Goal: Task Accomplishment & Management: Use online tool/utility

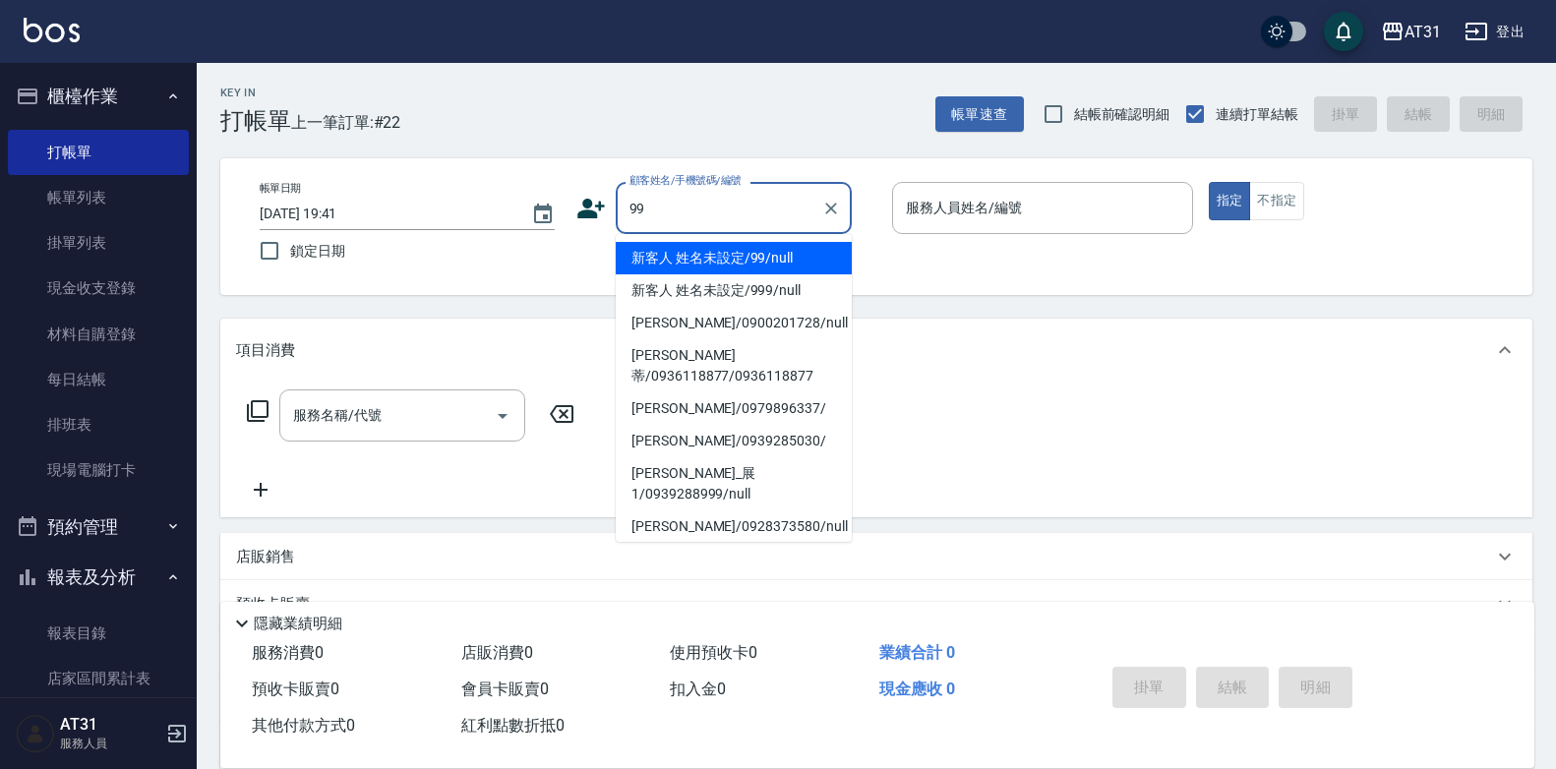
type input "99"
type input "0"
type input "新客人 姓名未設定/99/null"
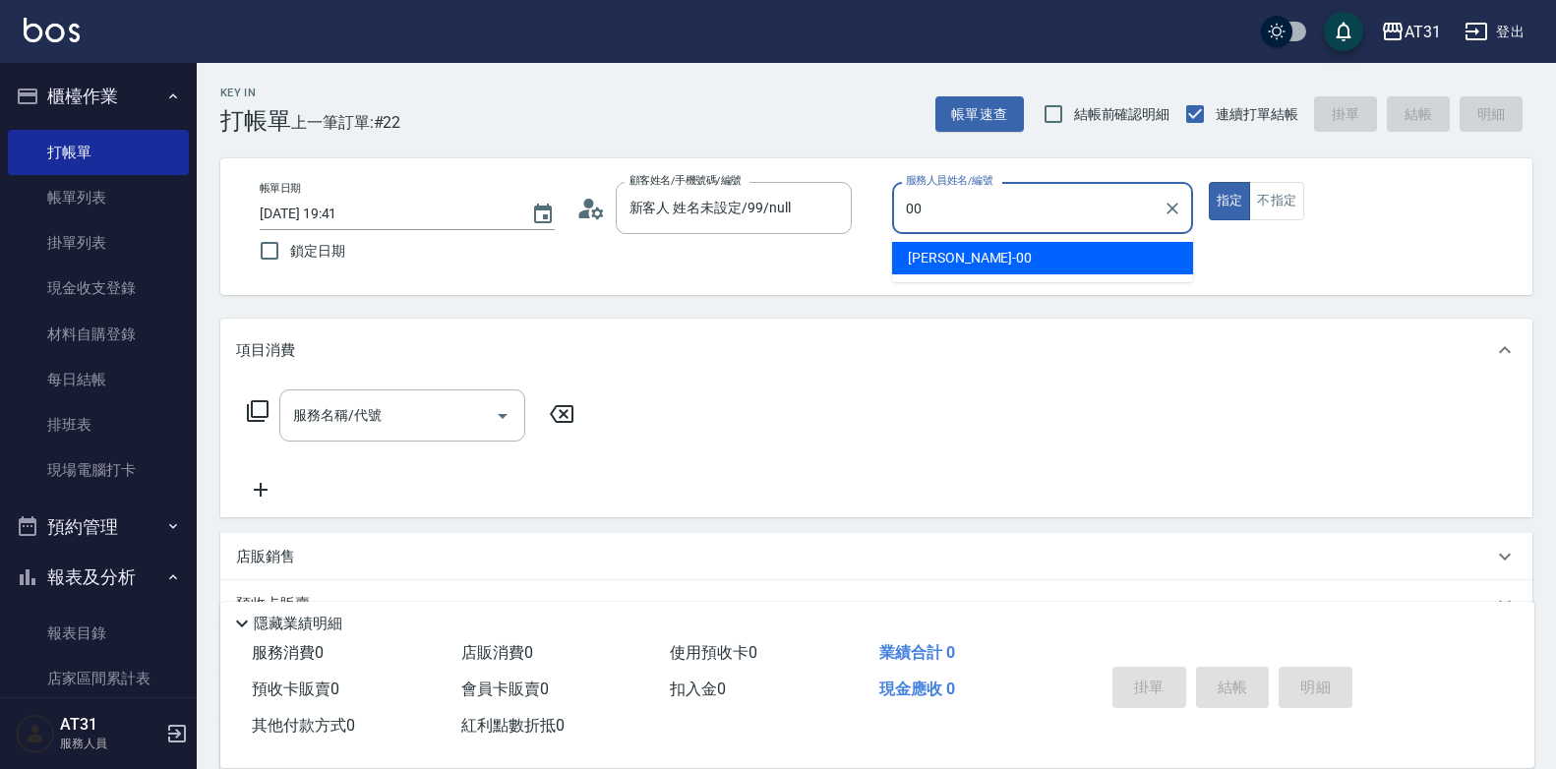
type input "[PERSON_NAME]-00"
type button "true"
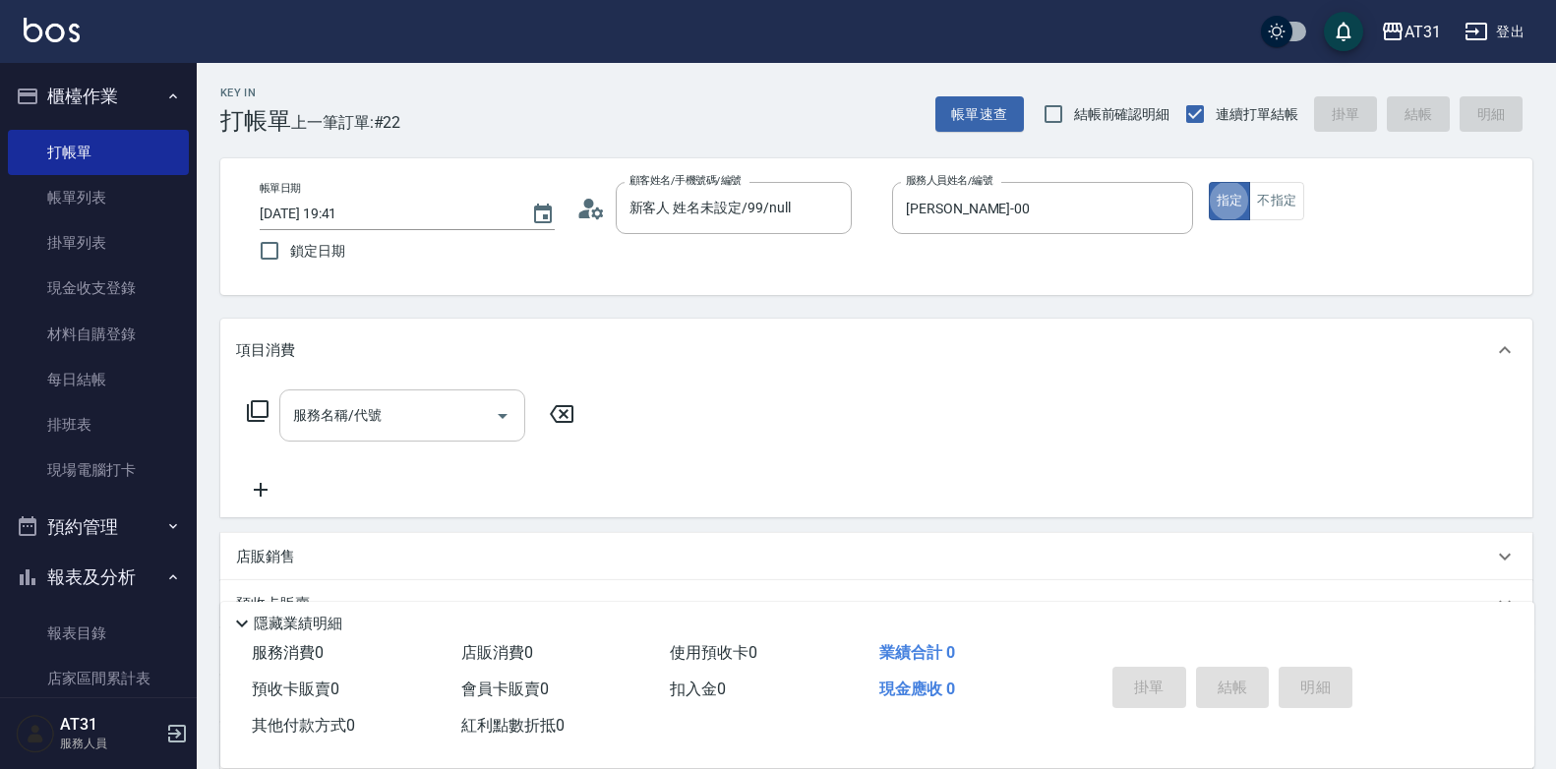
click at [394, 415] on input "服務名稱/代號" at bounding box center [387, 415] width 199 height 34
drag, startPoint x: 394, startPoint y: 411, endPoint x: 191, endPoint y: 416, distance: 202.7
click at [191, 416] on div "AT31 登出 櫃檯作業 打帳單 帳單列表 掛單列表 現金收支登錄 材料自購登錄 每日結帳 排班表 現場電腦打卡 預約管理 預約管理 單日預約紀錄 單週預約紀…" at bounding box center [778, 502] width 1556 height 1005
type input "201"
type input "20"
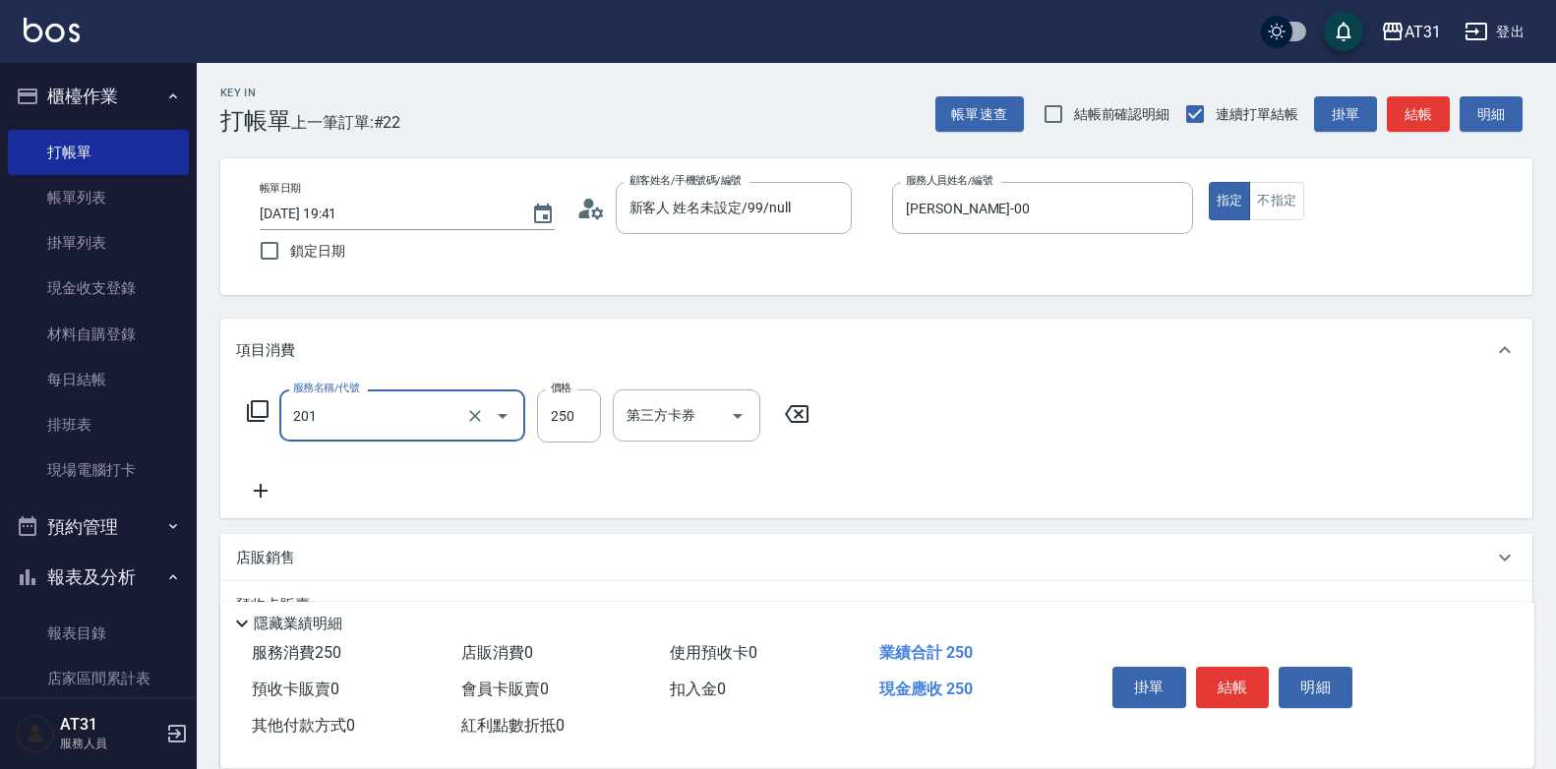
type input "洗髮(201)"
type input "0"
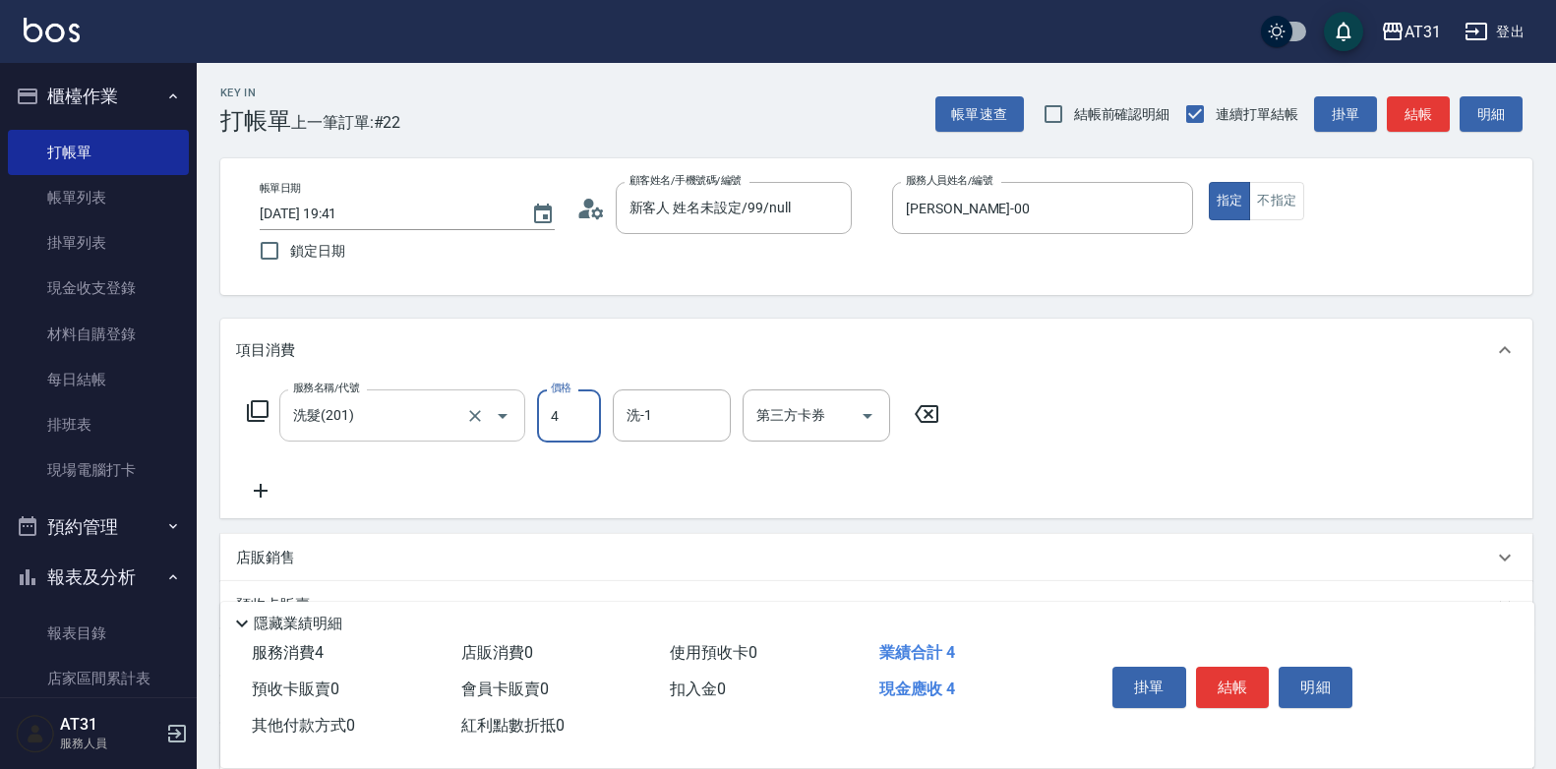
type input "40"
type input "400"
click at [683, 409] on input "洗-1" at bounding box center [672, 415] width 100 height 34
type input "[PERSON_NAME]-49"
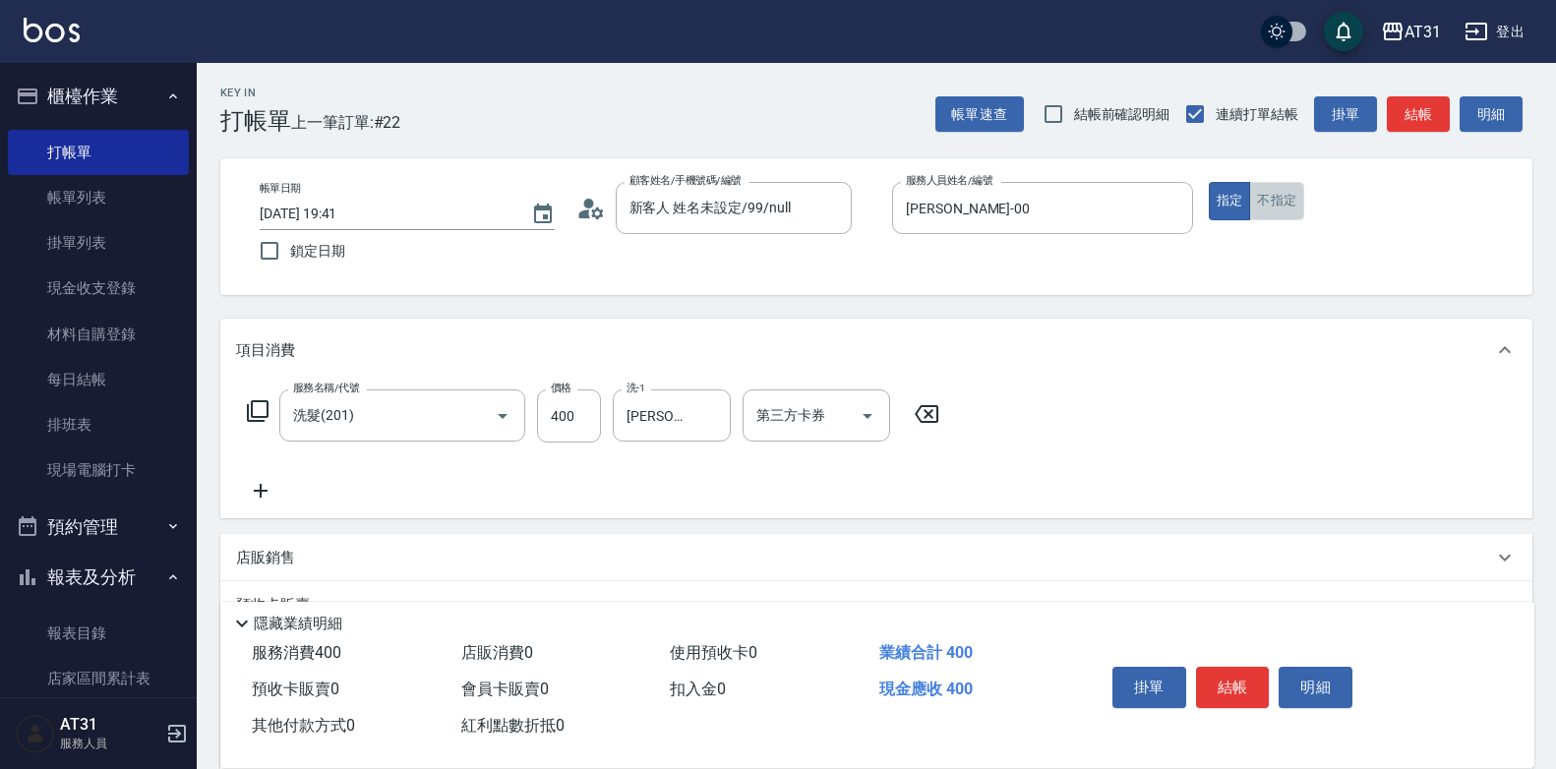
drag, startPoint x: 1278, startPoint y: 217, endPoint x: 1264, endPoint y: 250, distance: 35.3
click at [1278, 216] on button "不指定" at bounding box center [1276, 201] width 55 height 38
click at [1232, 667] on button "結帳" at bounding box center [1233, 687] width 74 height 41
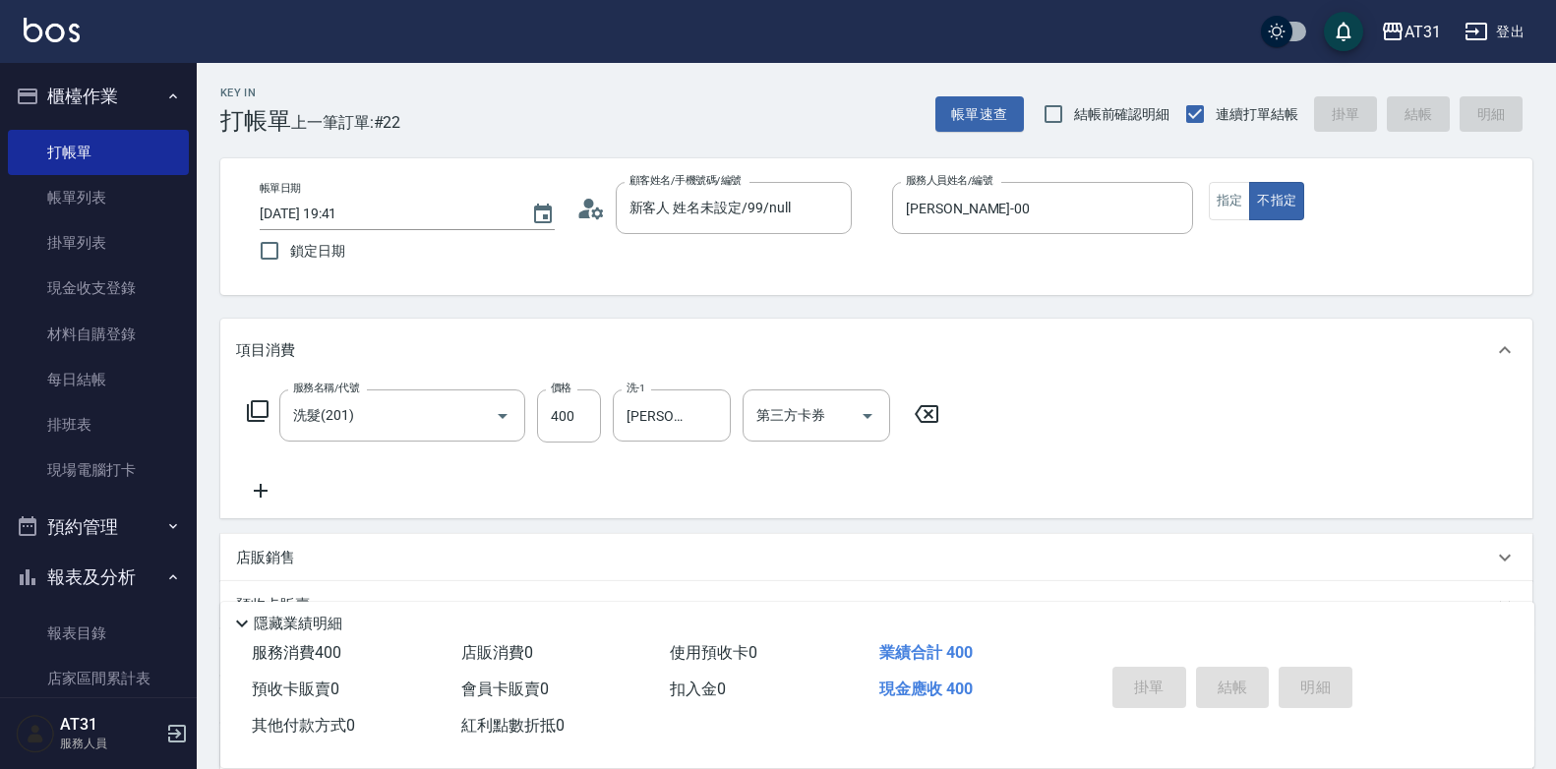
type input "[DATE] 20:52"
type input "0"
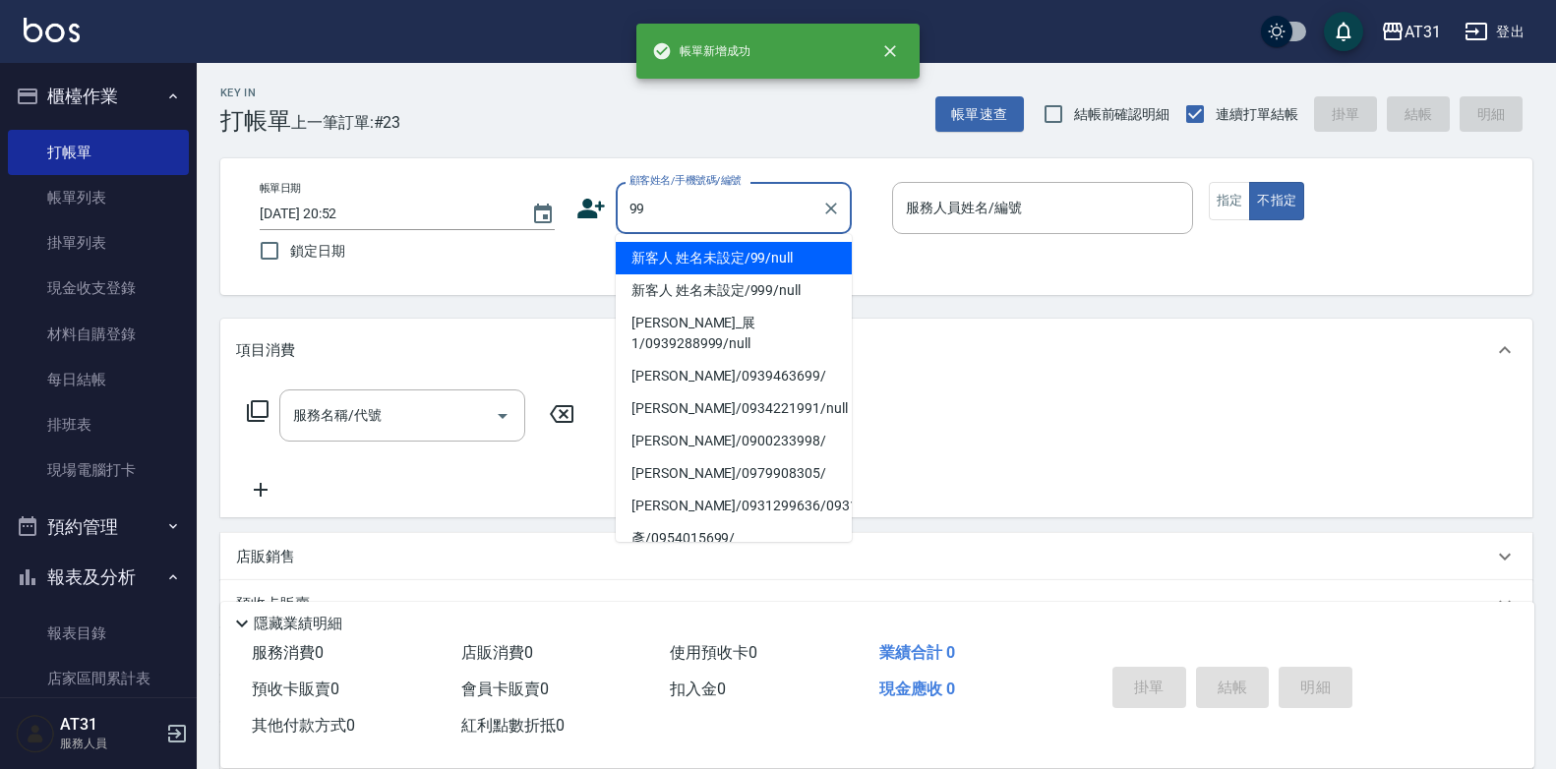
type input "新客人 姓名未設定/99/null"
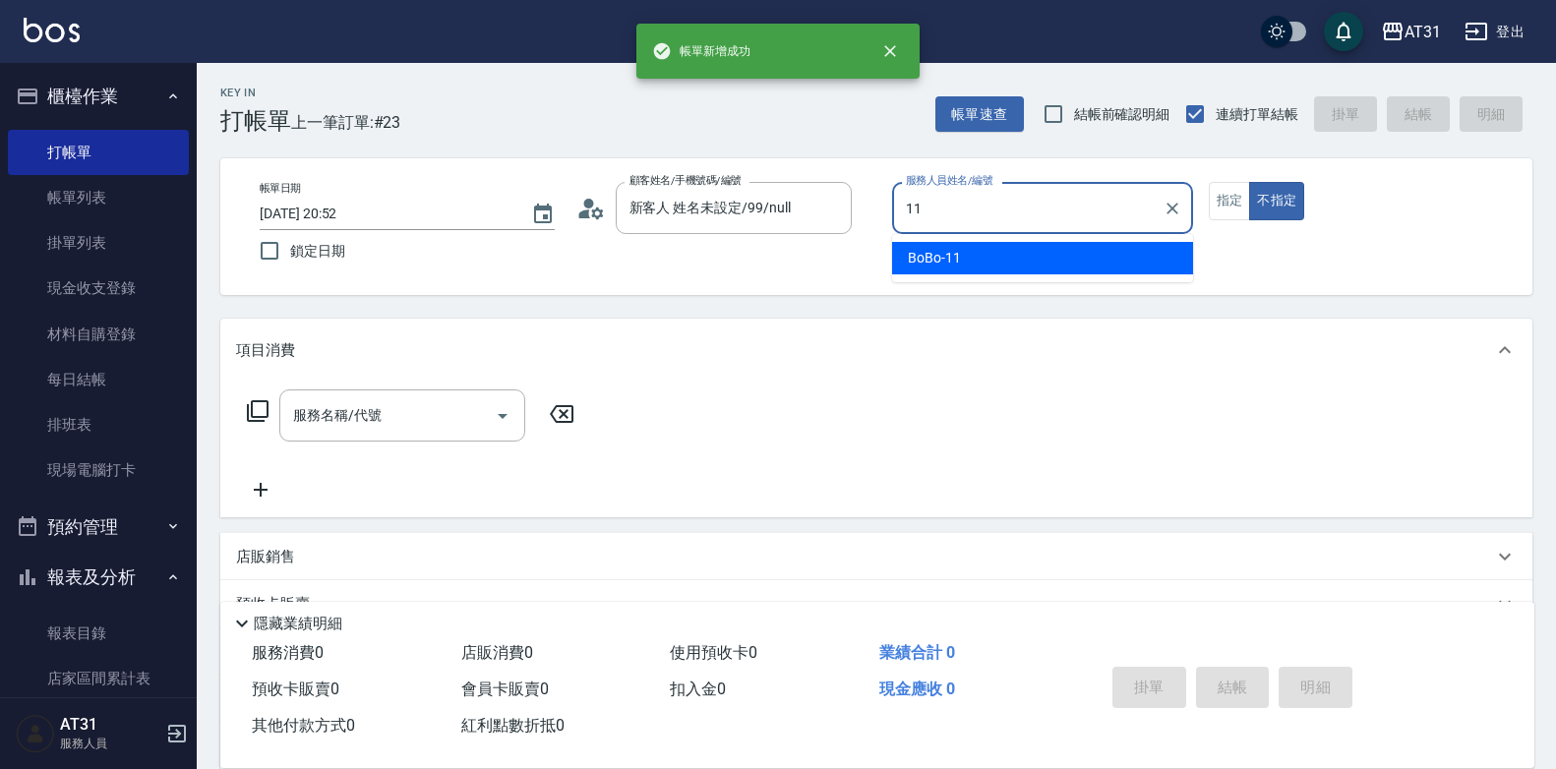
type input "BoBo-11"
type button "false"
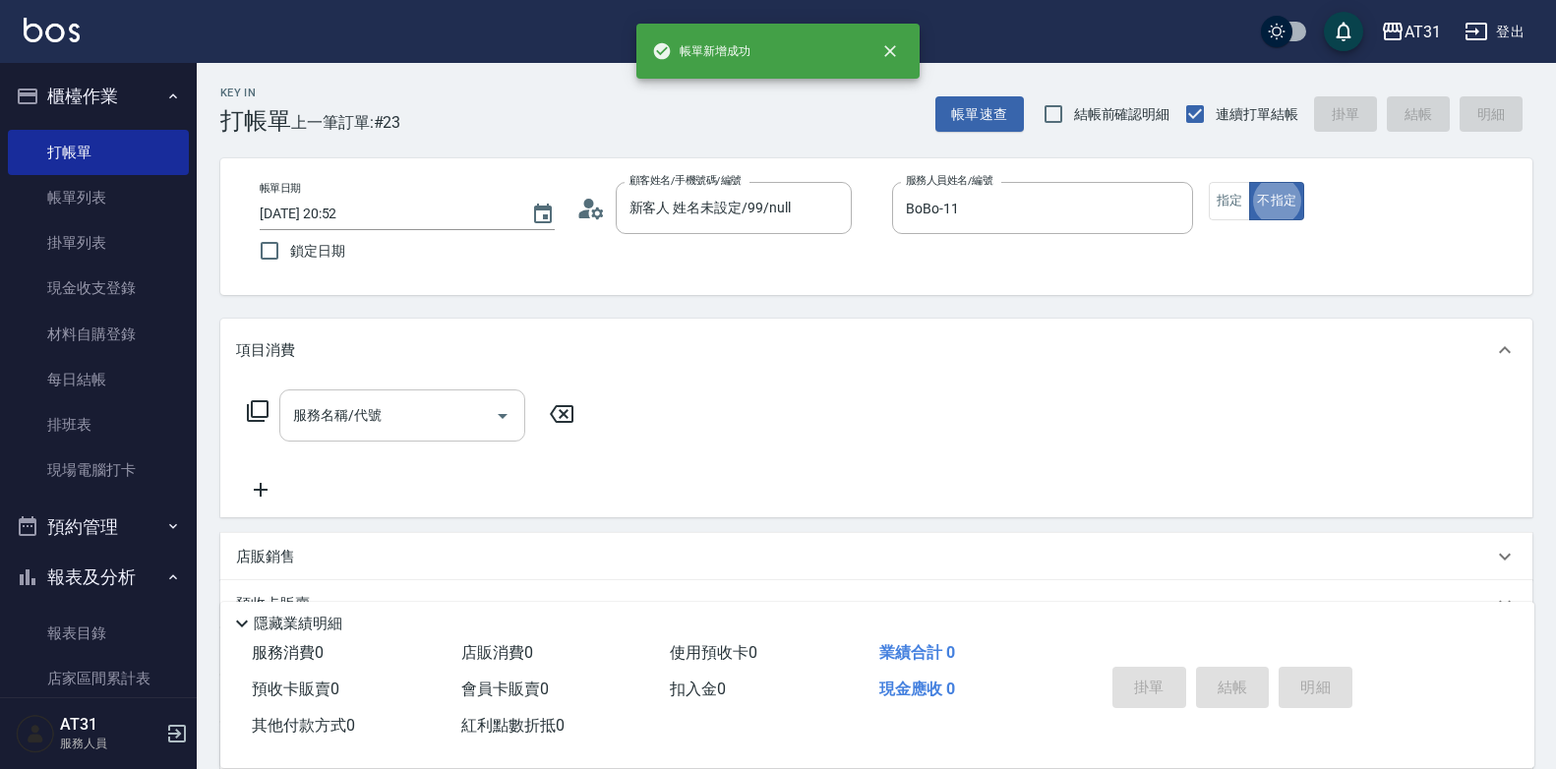
click at [444, 408] on input "服務名稱/代號" at bounding box center [387, 415] width 199 height 34
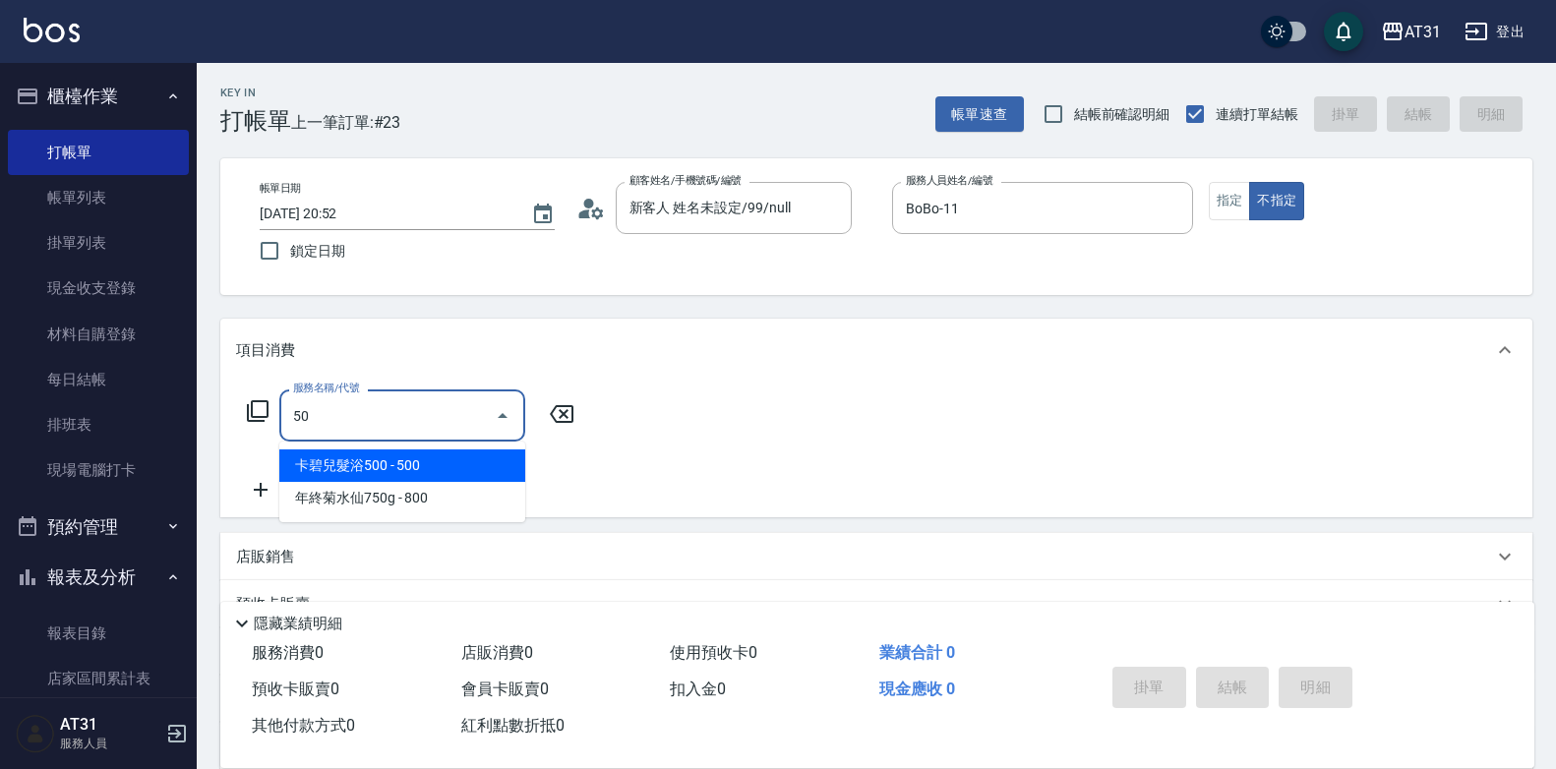
type input "501"
type input "160"
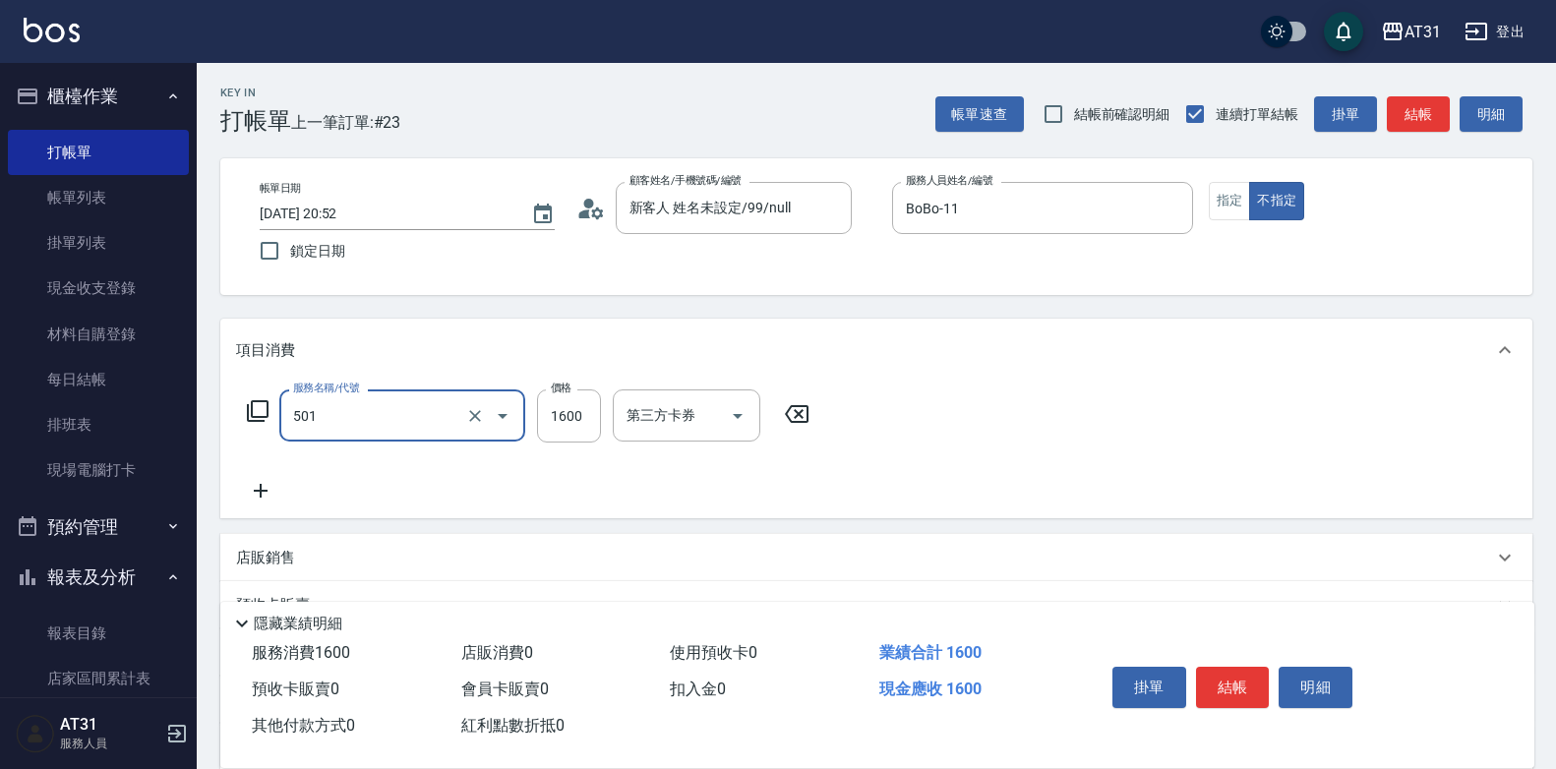
type input "染髮(501)"
type input "1"
type input "0"
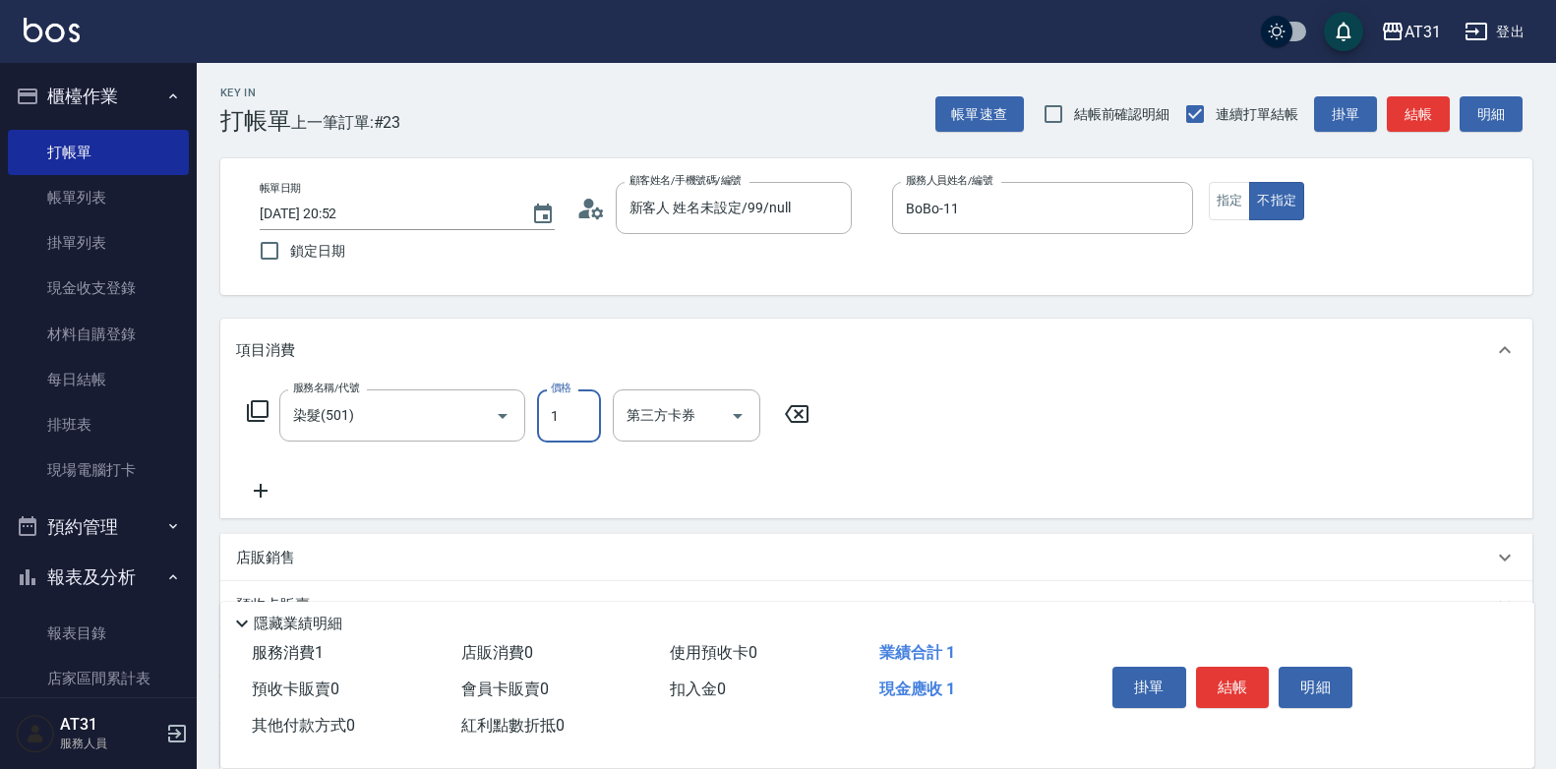
type input "16"
type input "10"
type input "160"
type input "1600"
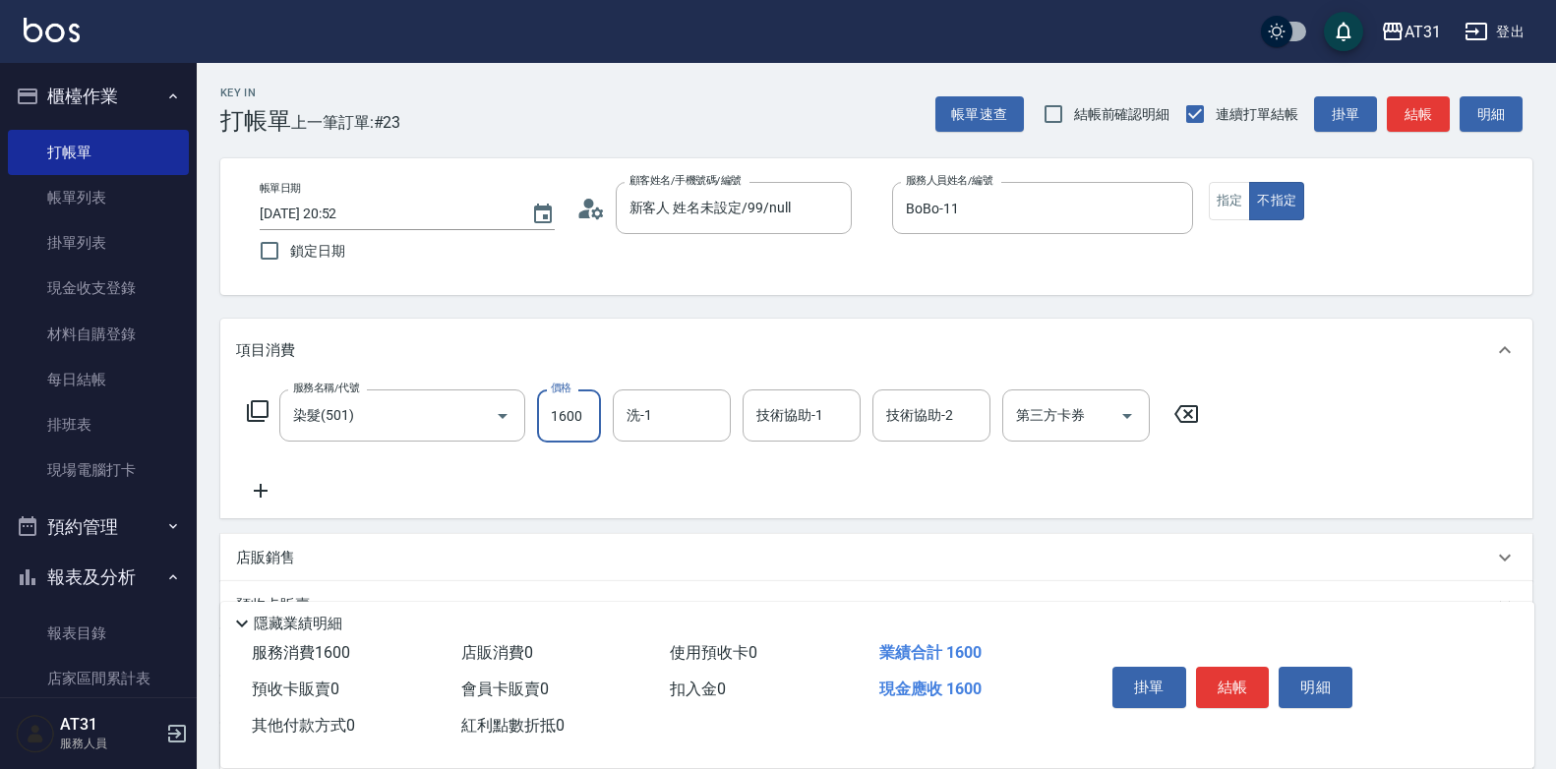
click at [270, 486] on icon at bounding box center [260, 491] width 49 height 24
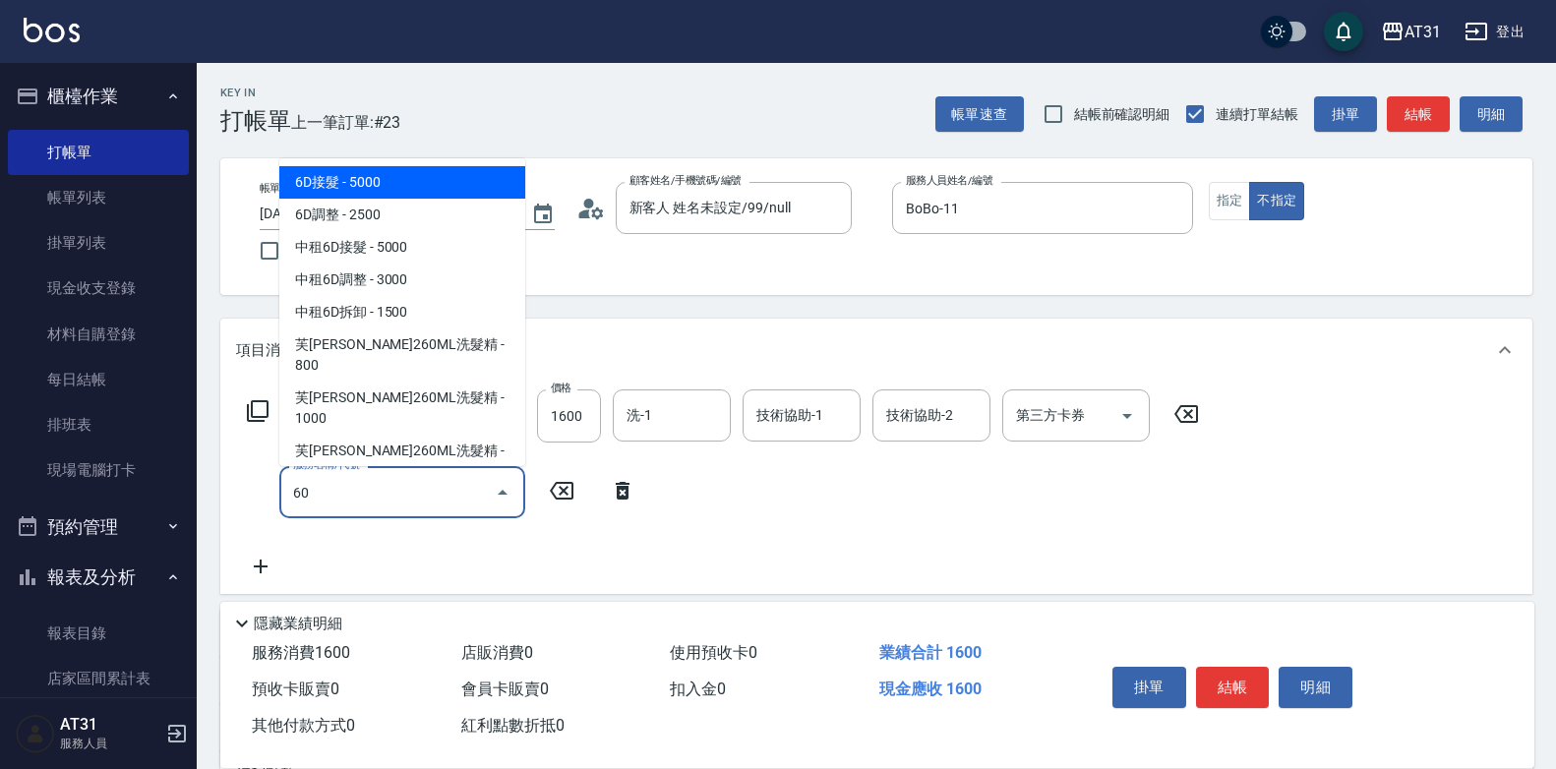
type input "608"
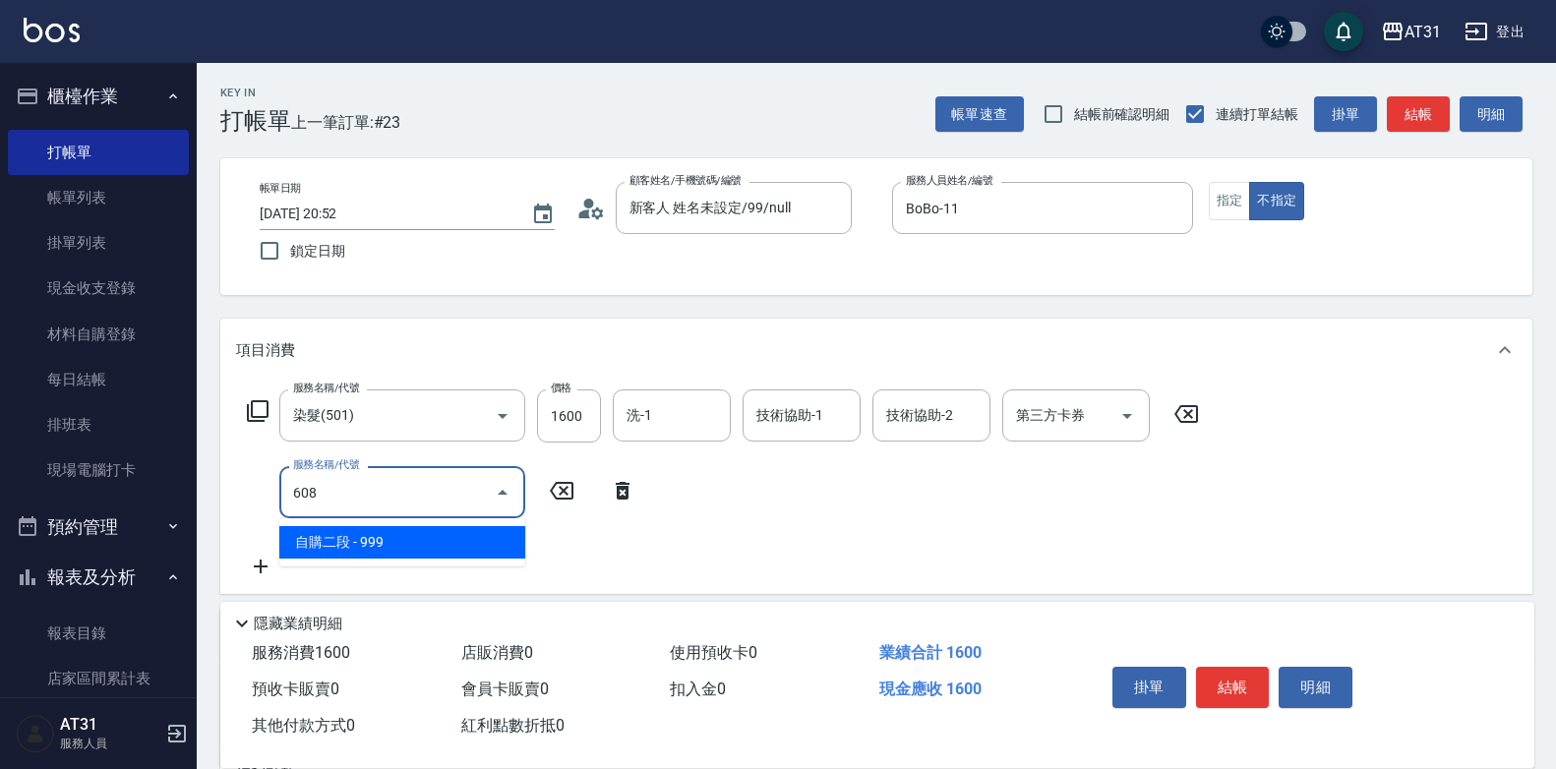
type input "250"
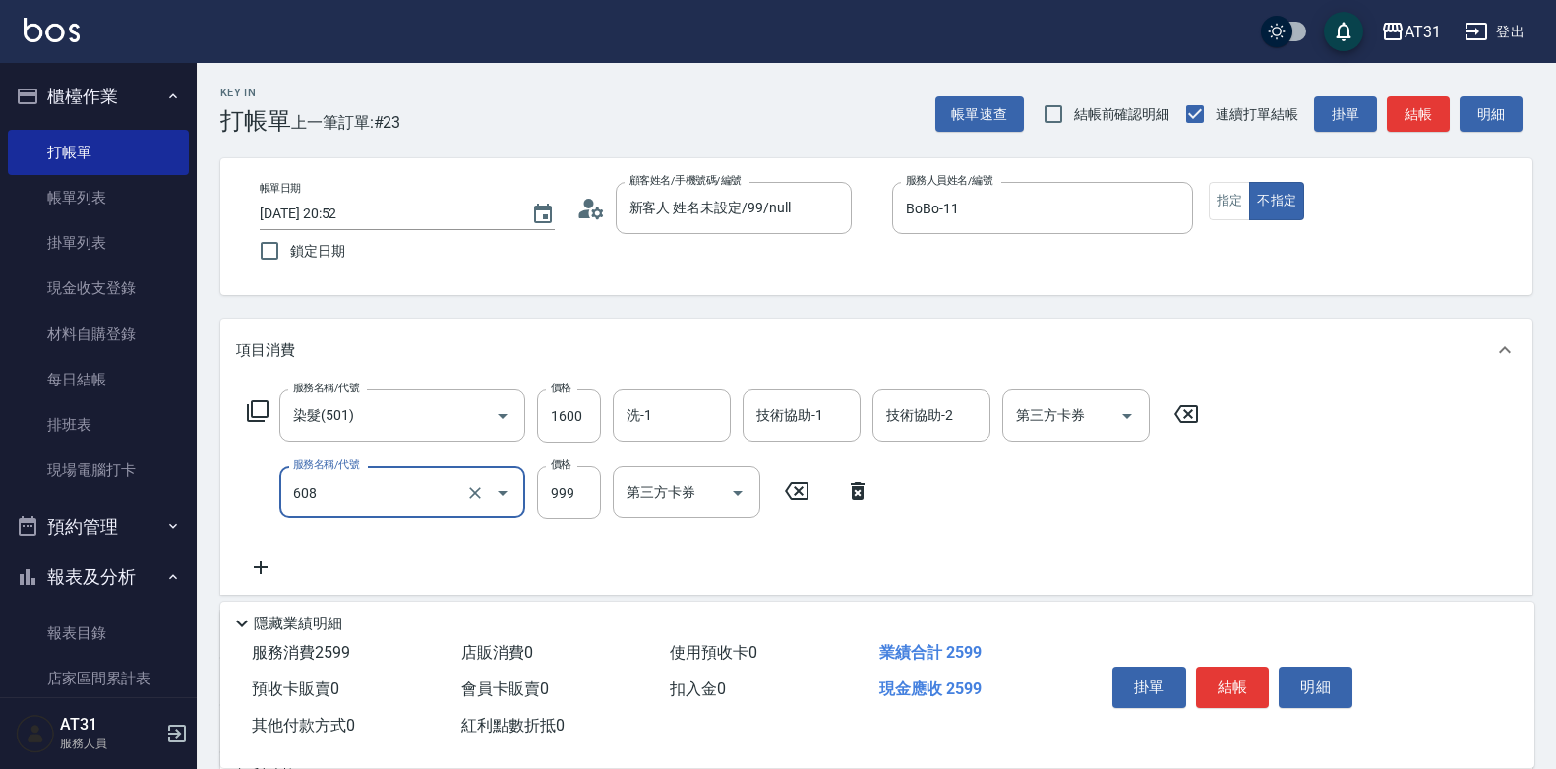
type input "自購二段(608)"
type input "160"
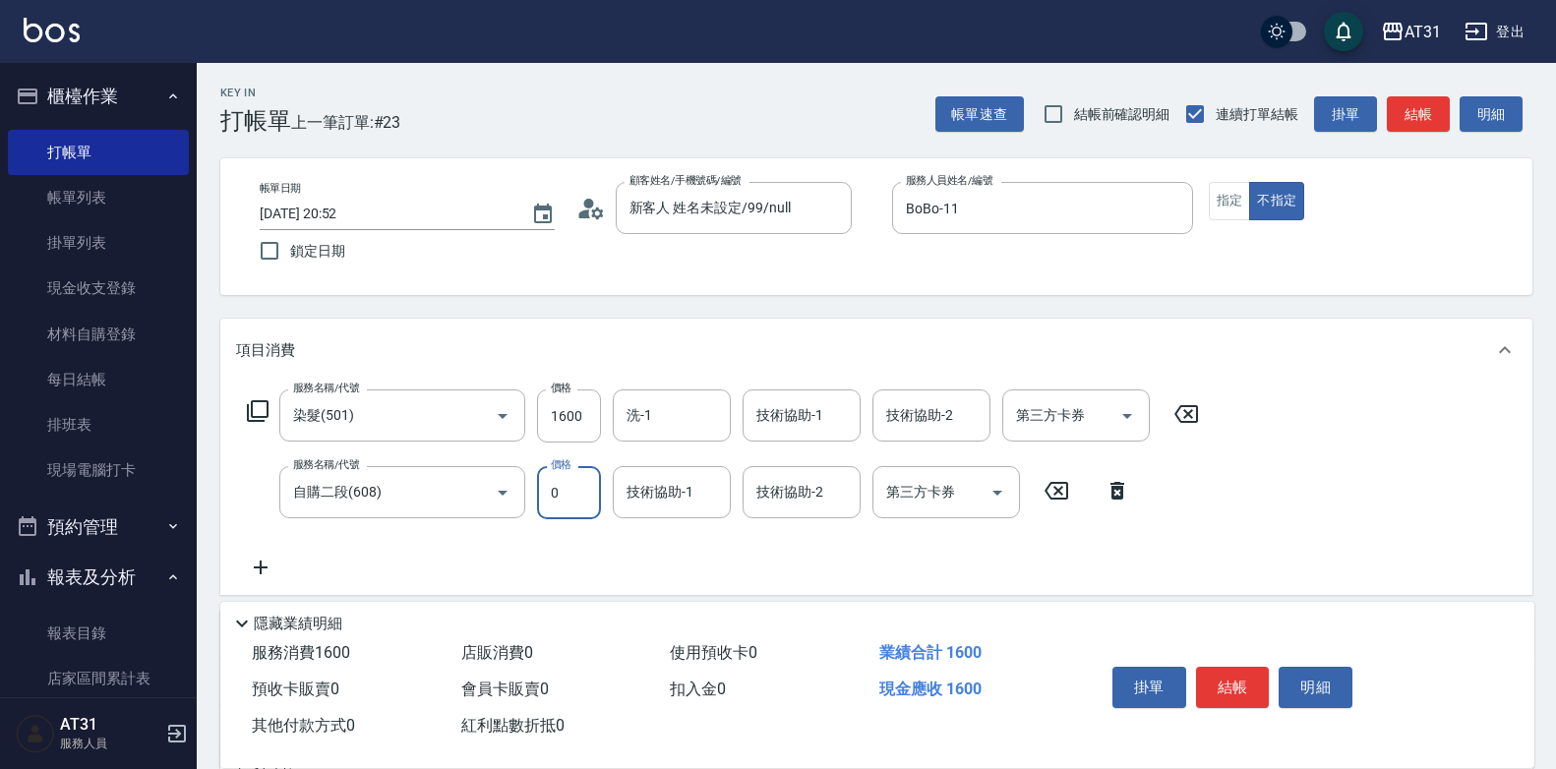
type input "0"
type input "[PERSON_NAME]-49"
click at [700, 429] on input "洗-1" at bounding box center [672, 415] width 100 height 34
type input "[PERSON_NAME]-49"
click at [1242, 209] on button "指定" at bounding box center [1230, 201] width 42 height 38
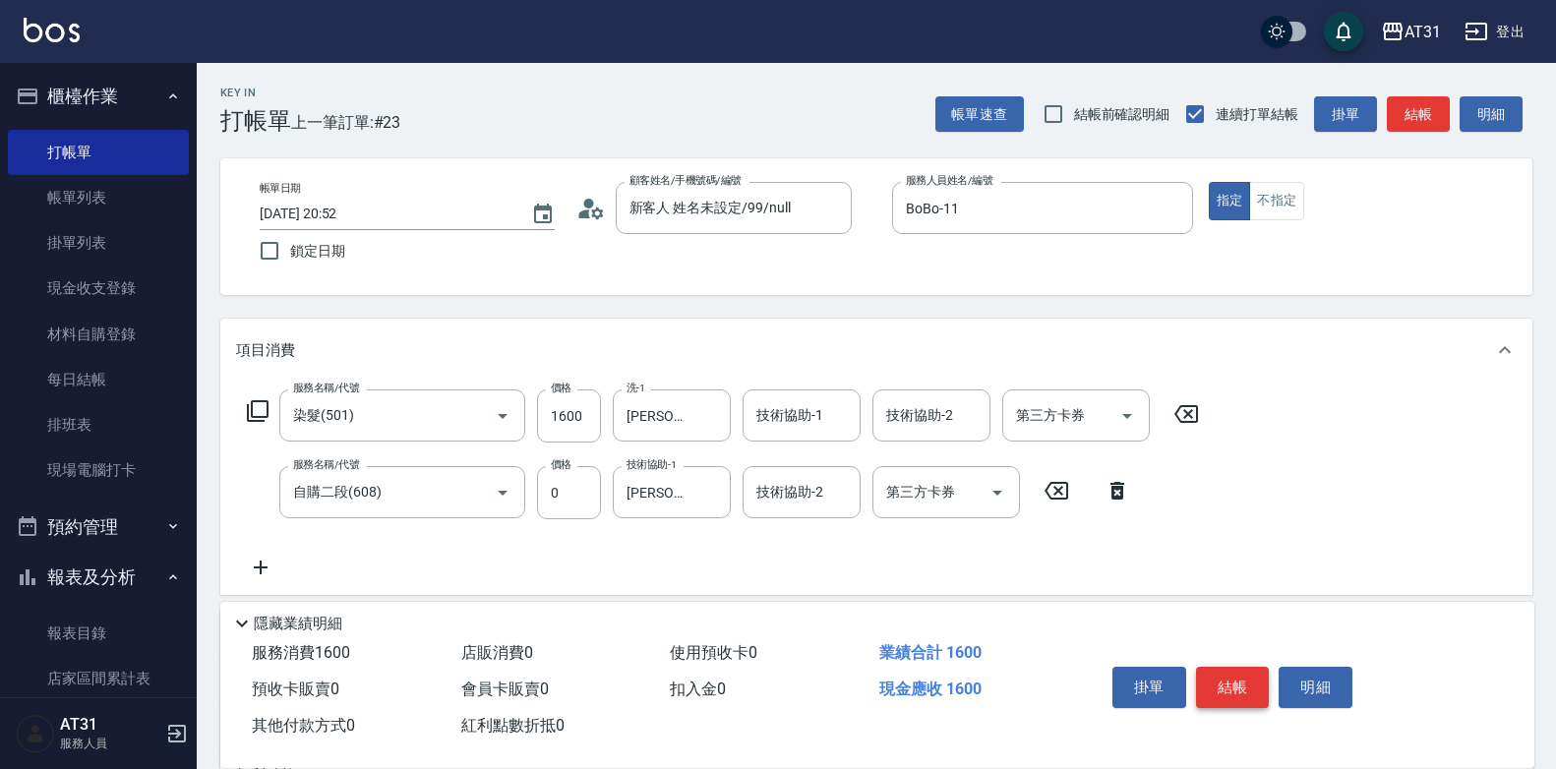
click at [1231, 670] on button "結帳" at bounding box center [1233, 687] width 74 height 41
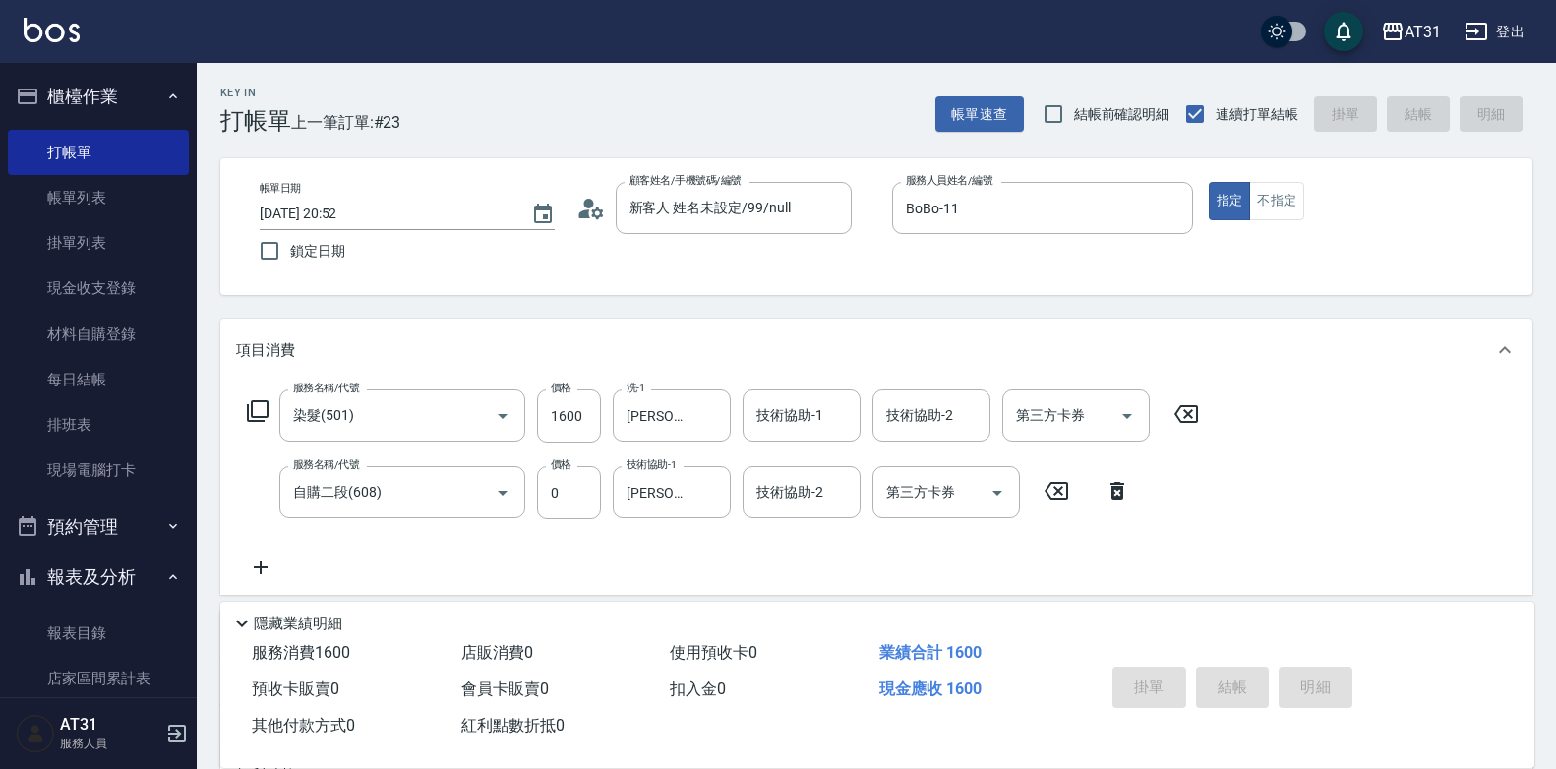
type input "0"
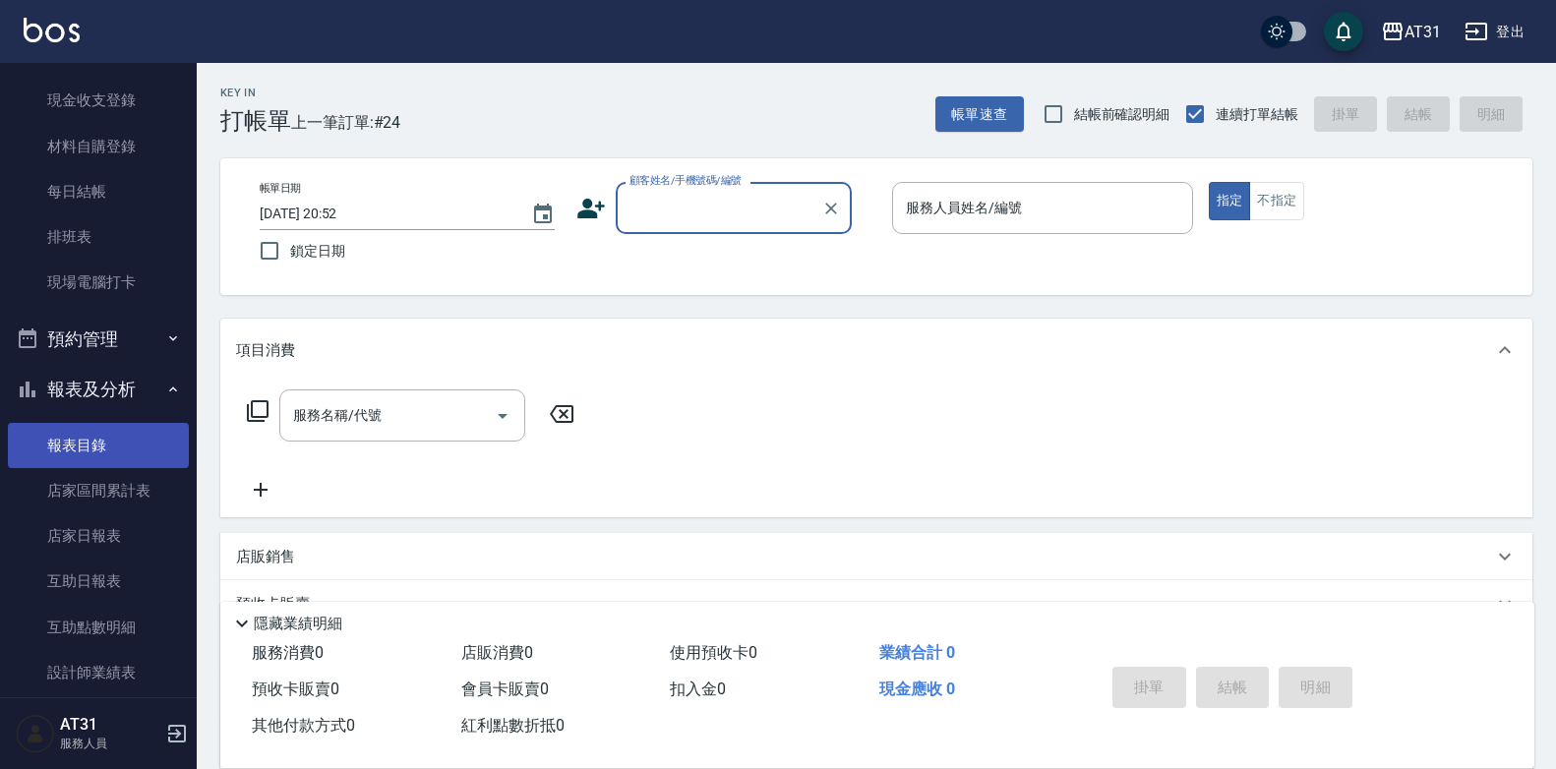
scroll to position [394, 0]
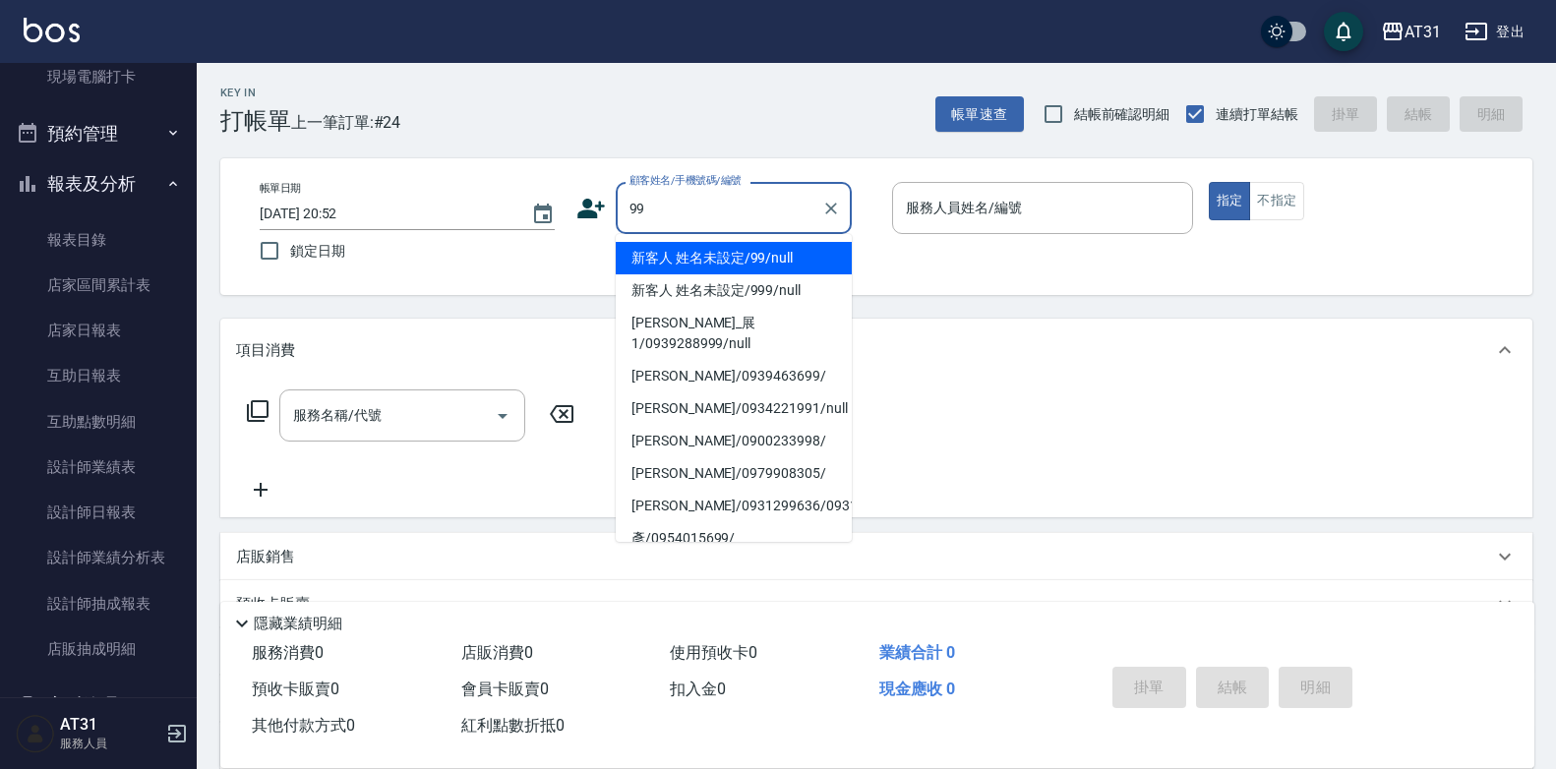
type input "新客人 姓名未設定/99/null"
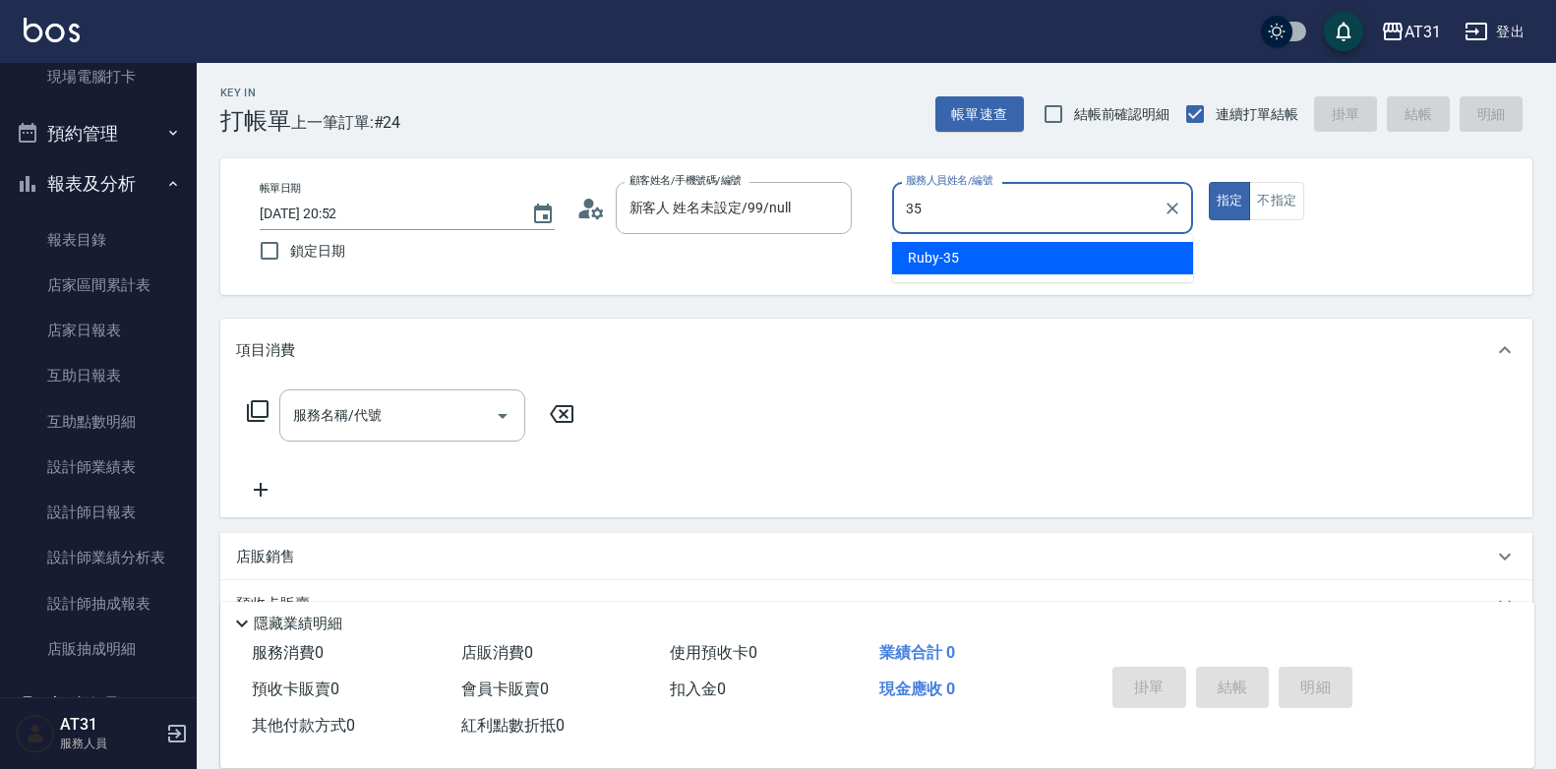
type input "Ruby-35"
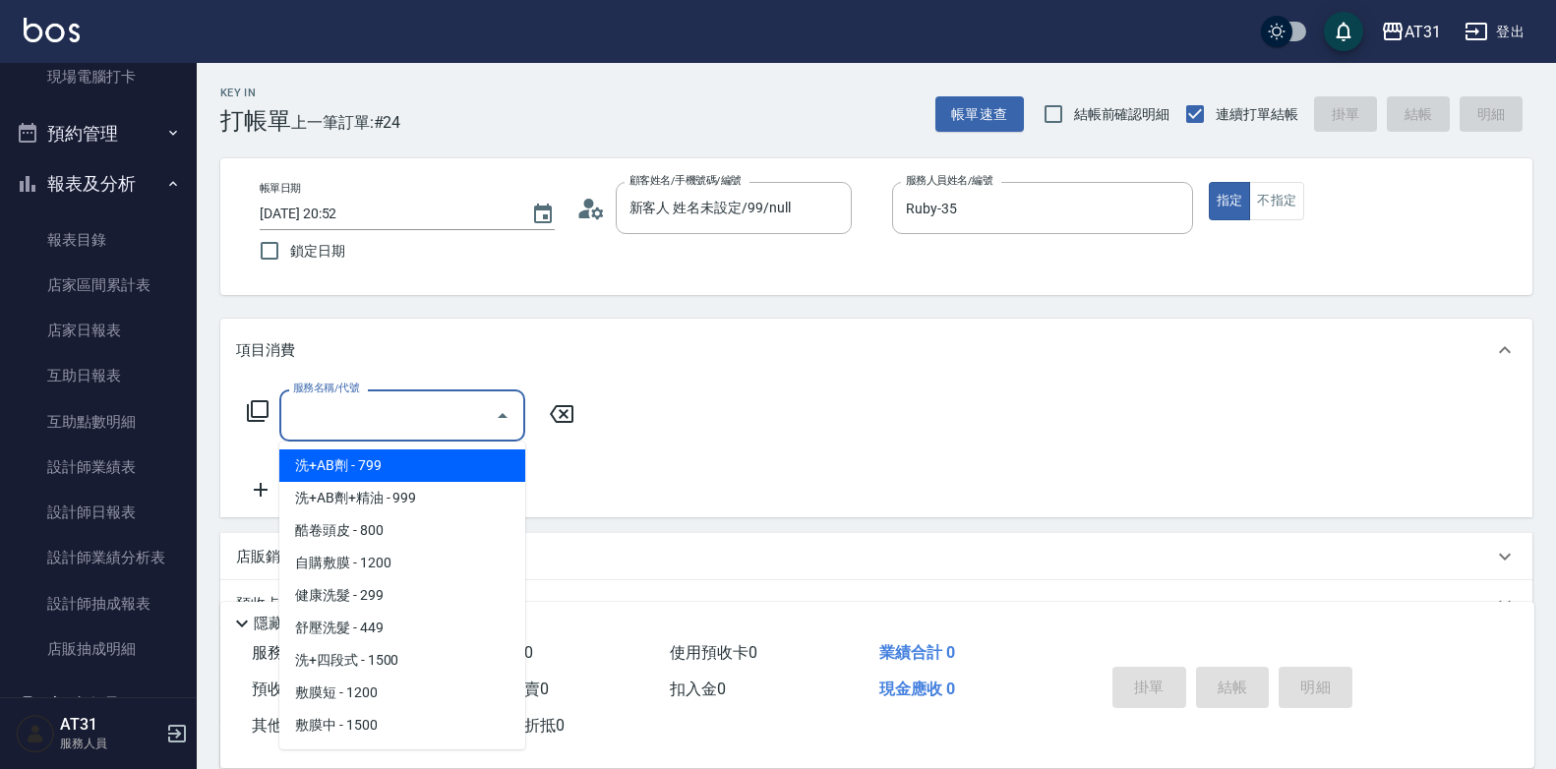
click at [409, 431] on input "服務名稱/代號" at bounding box center [387, 415] width 199 height 34
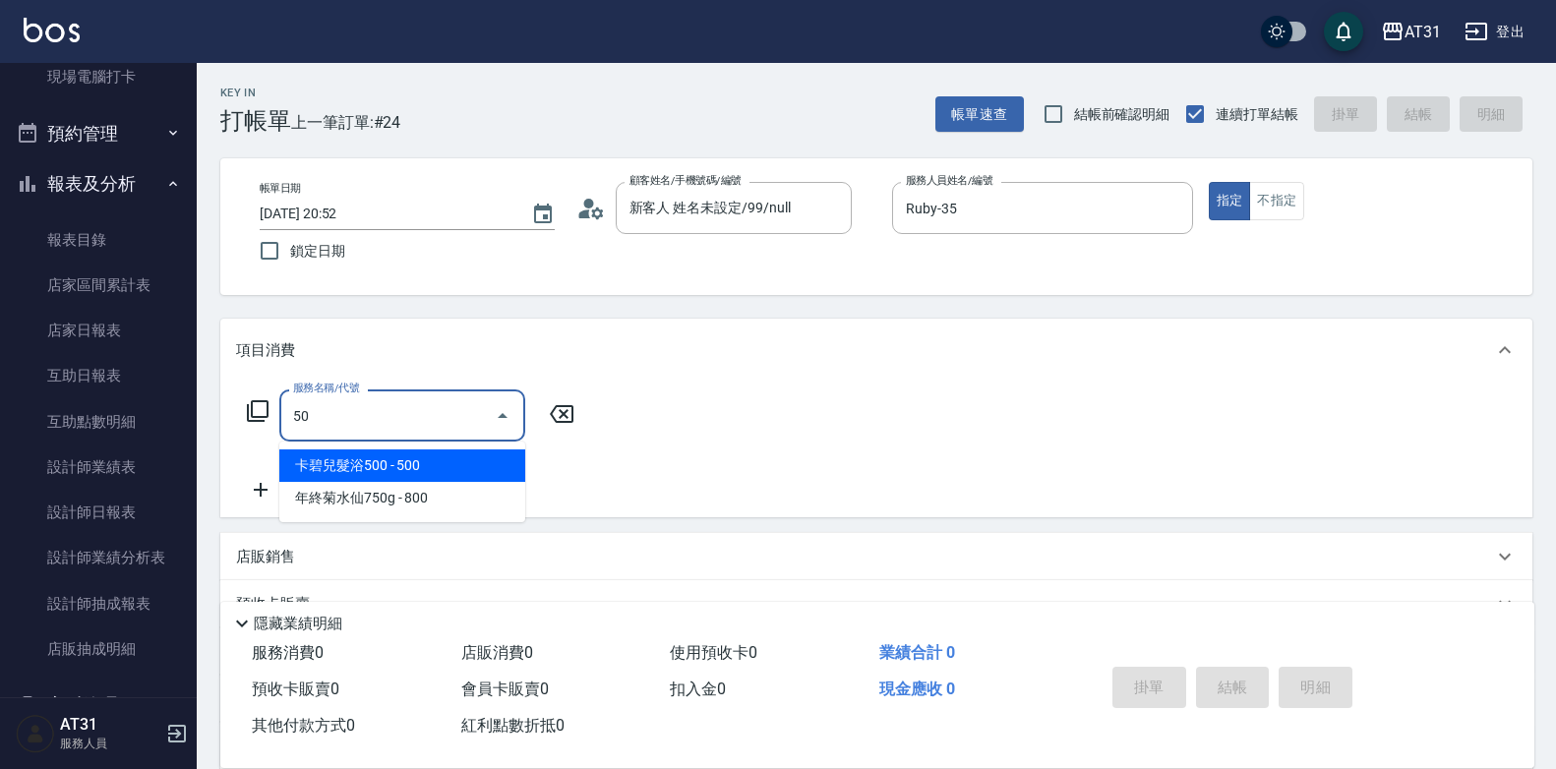
type input "501"
type input "160"
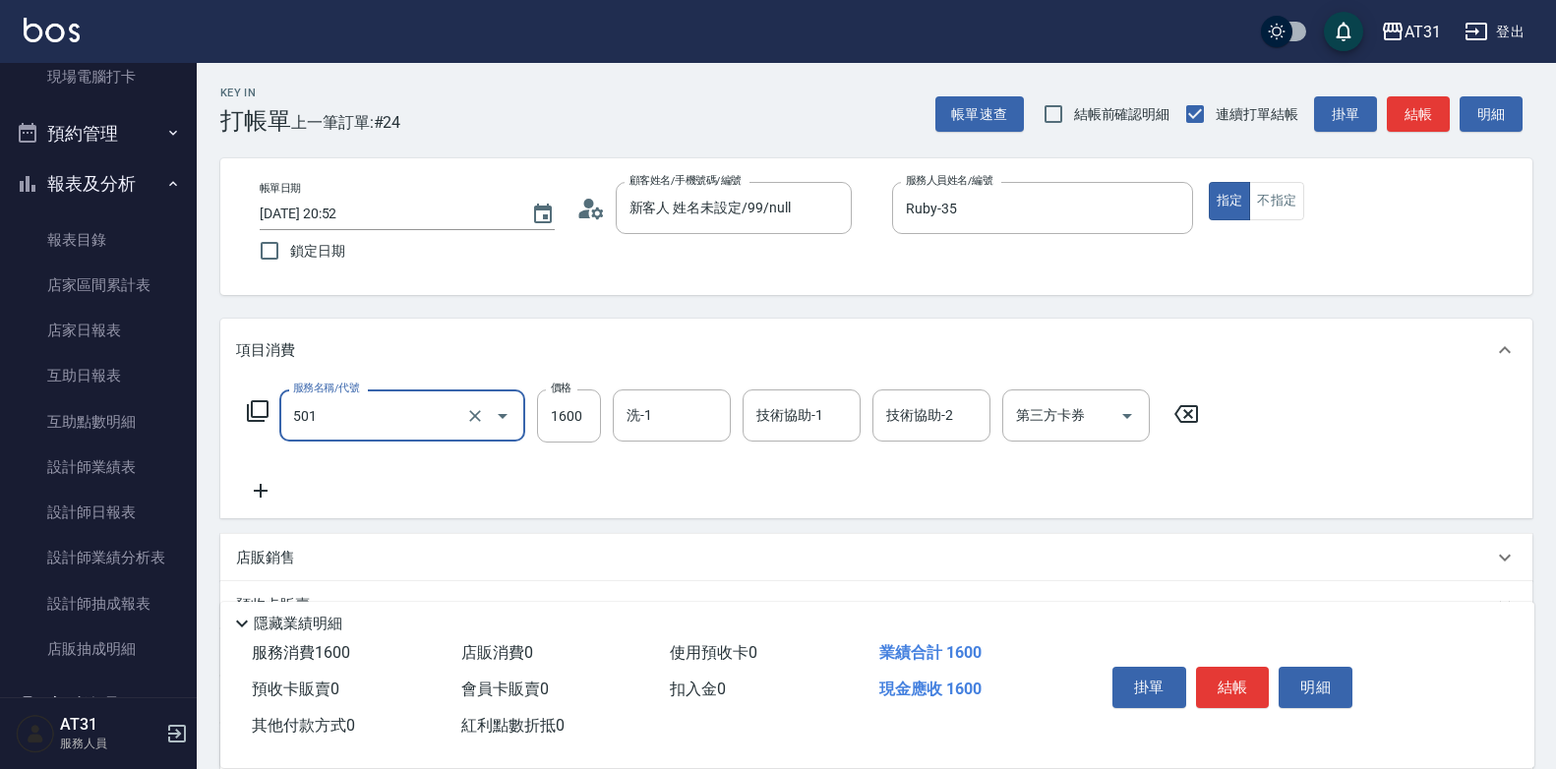
type input "染髮(501)"
type input "0"
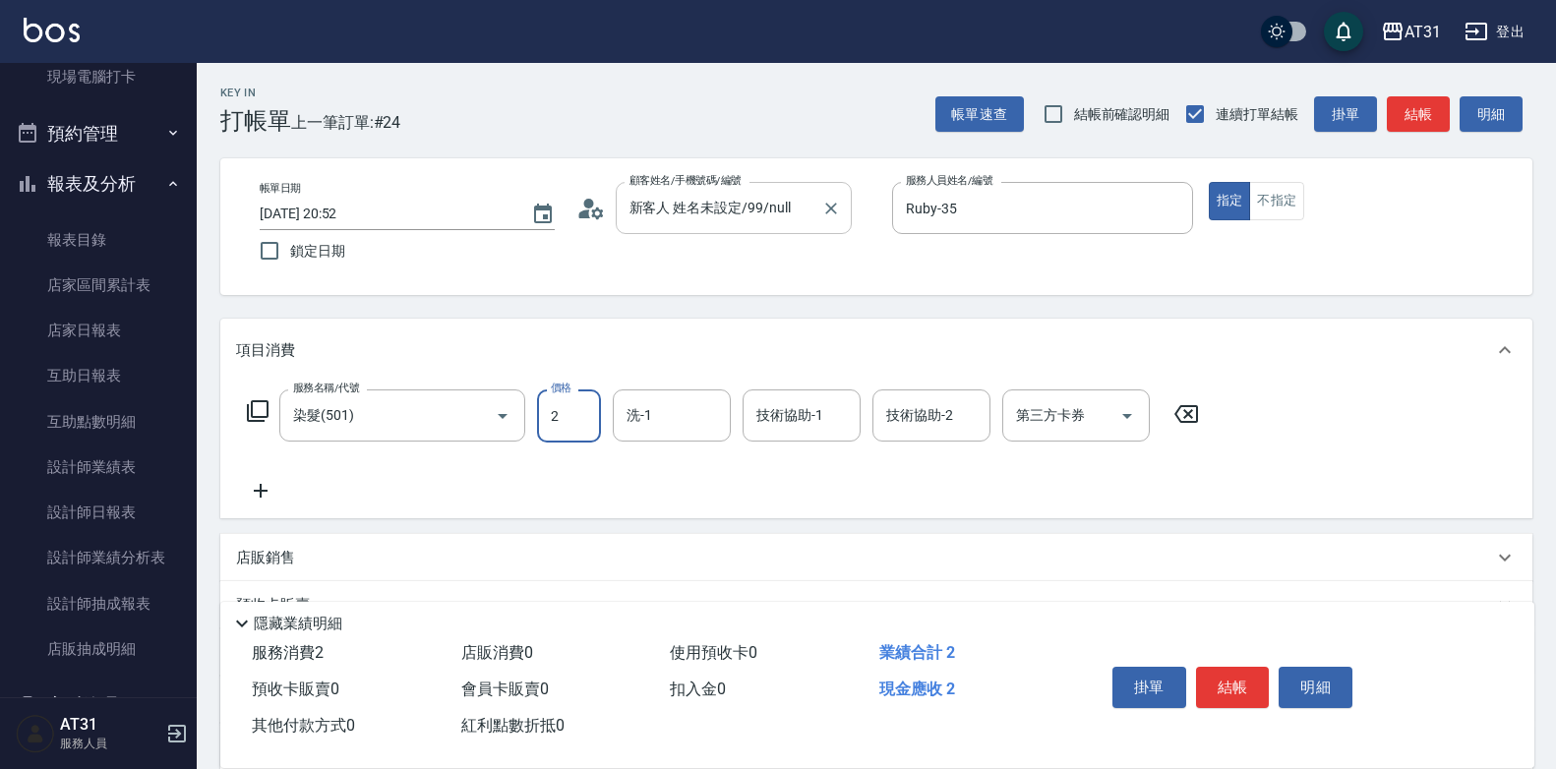
type input "27"
type input "20"
type input "2780"
type input "270"
type input "2780"
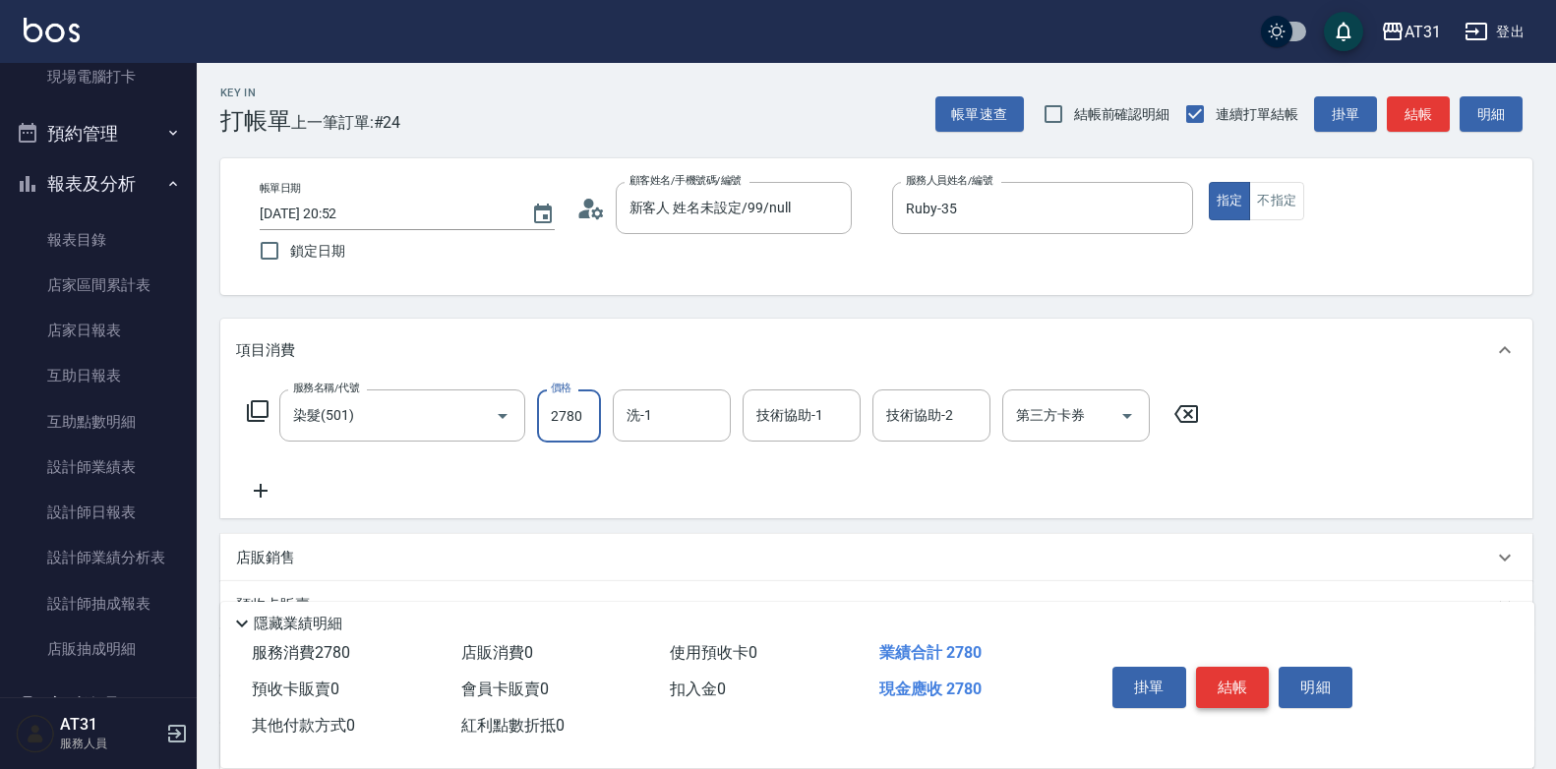
click at [1250, 681] on button "結帳" at bounding box center [1233, 687] width 74 height 41
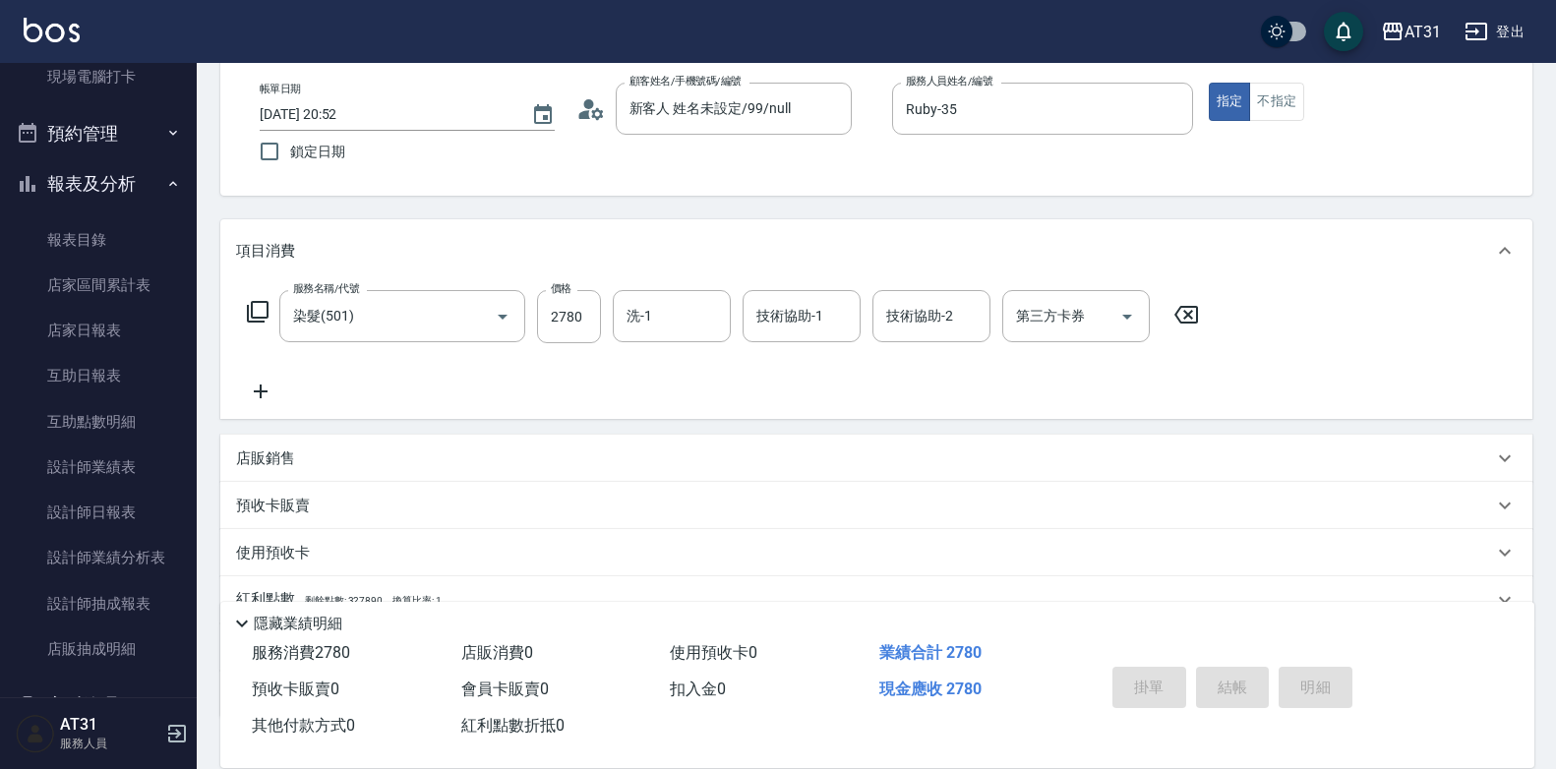
scroll to position [237, 0]
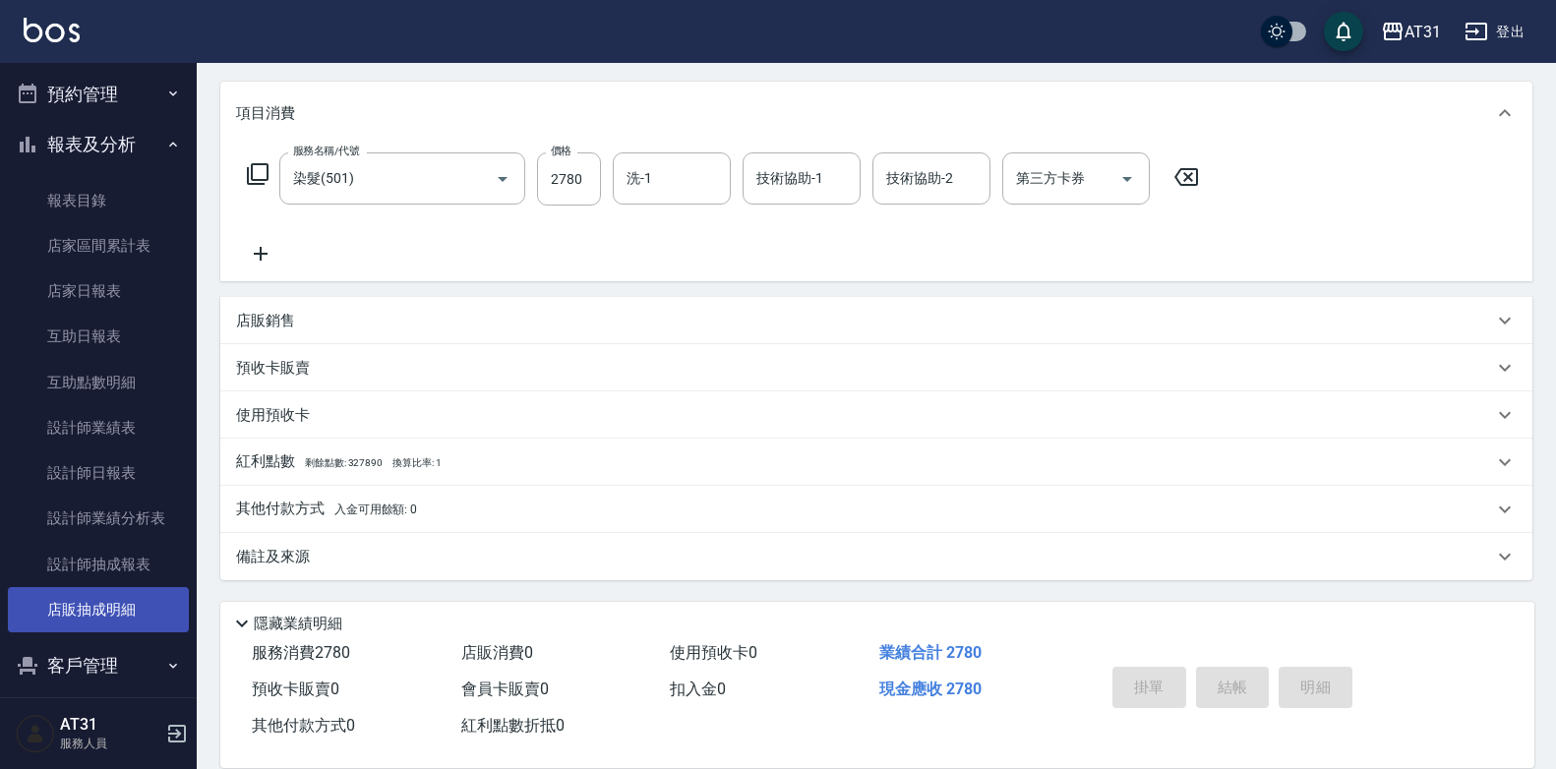
type input "[DATE] 21:19"
type input "0"
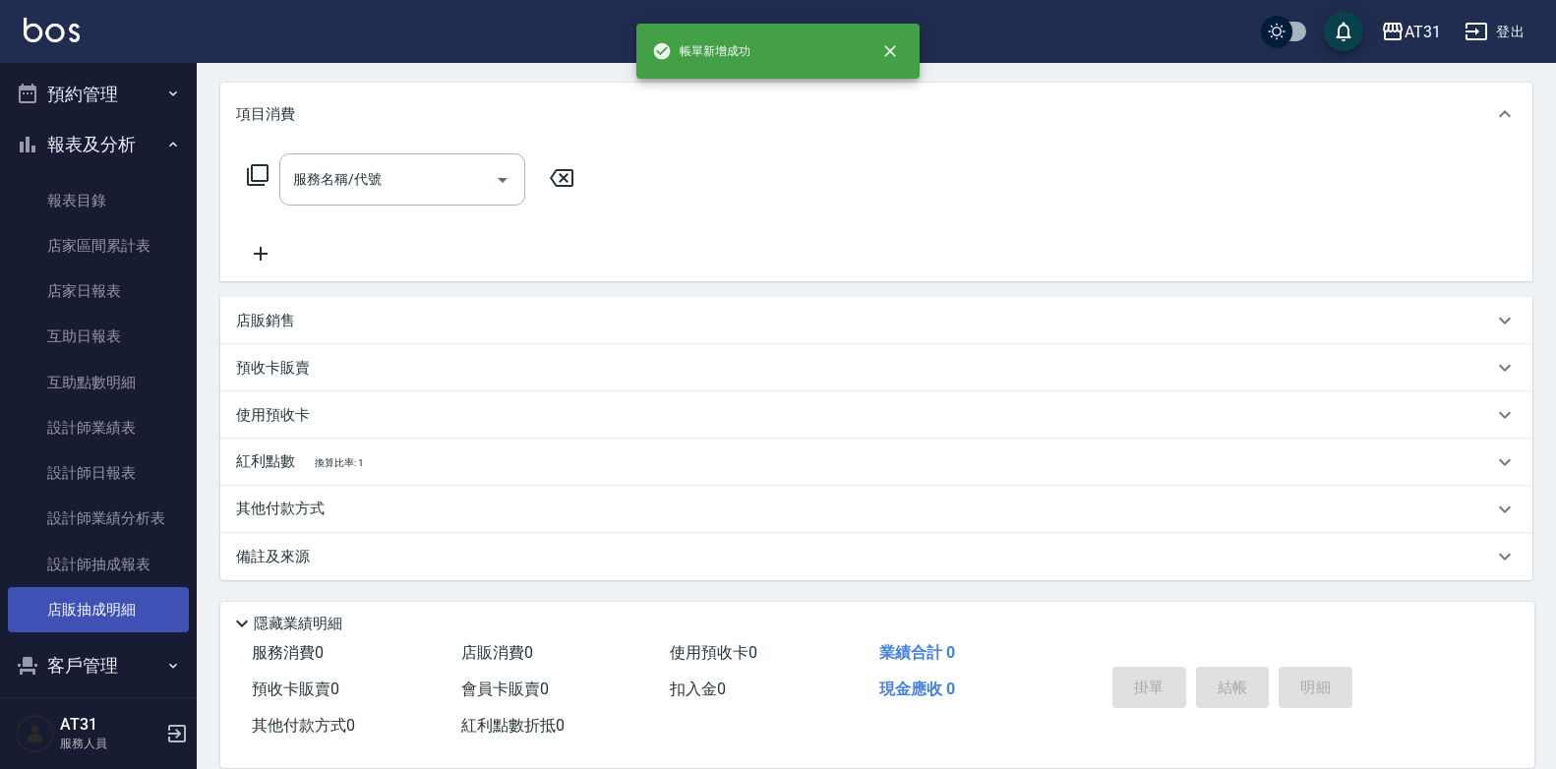
scroll to position [0, 0]
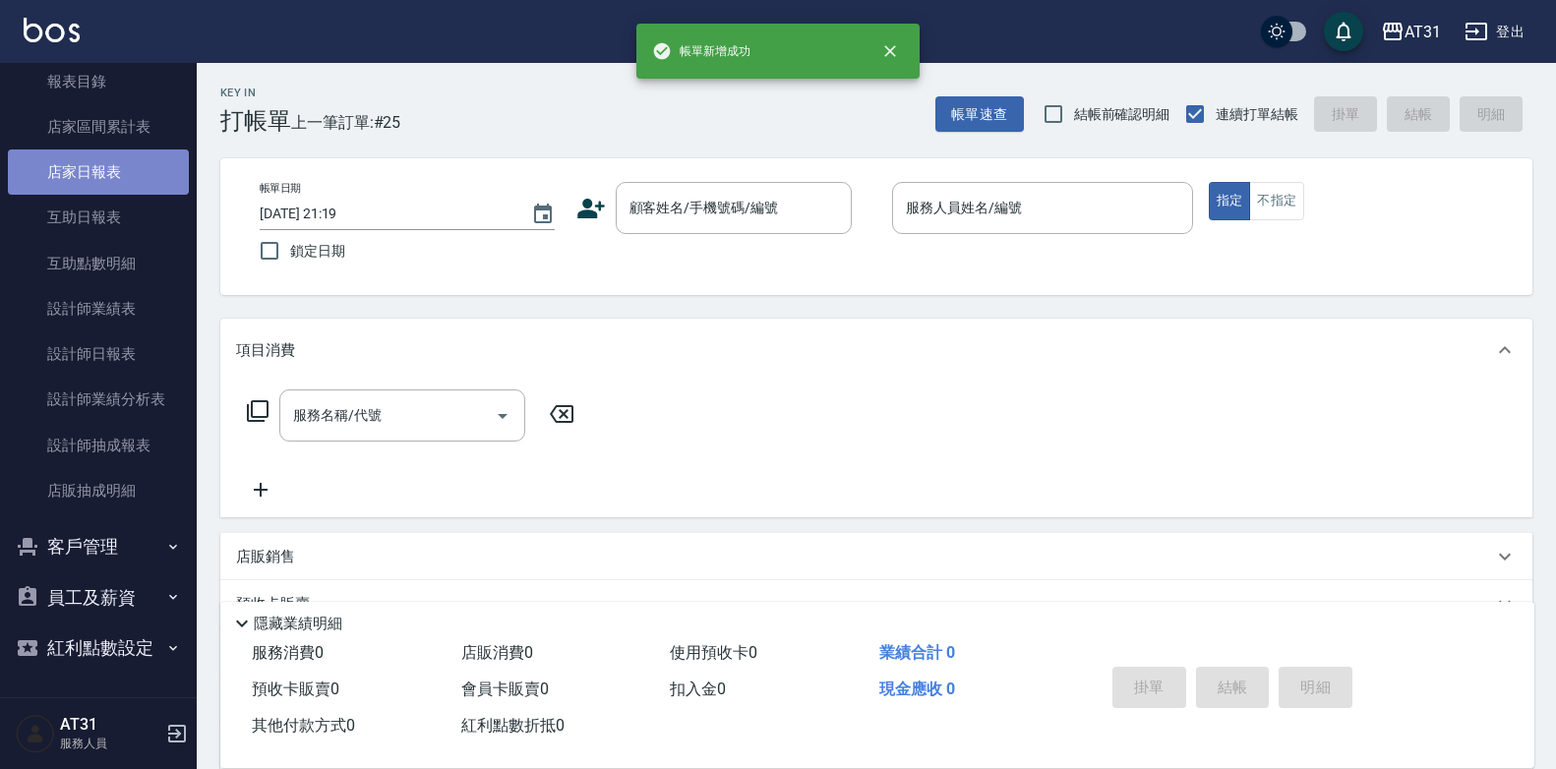
click at [99, 178] on link "店家日報表" at bounding box center [98, 172] width 181 height 45
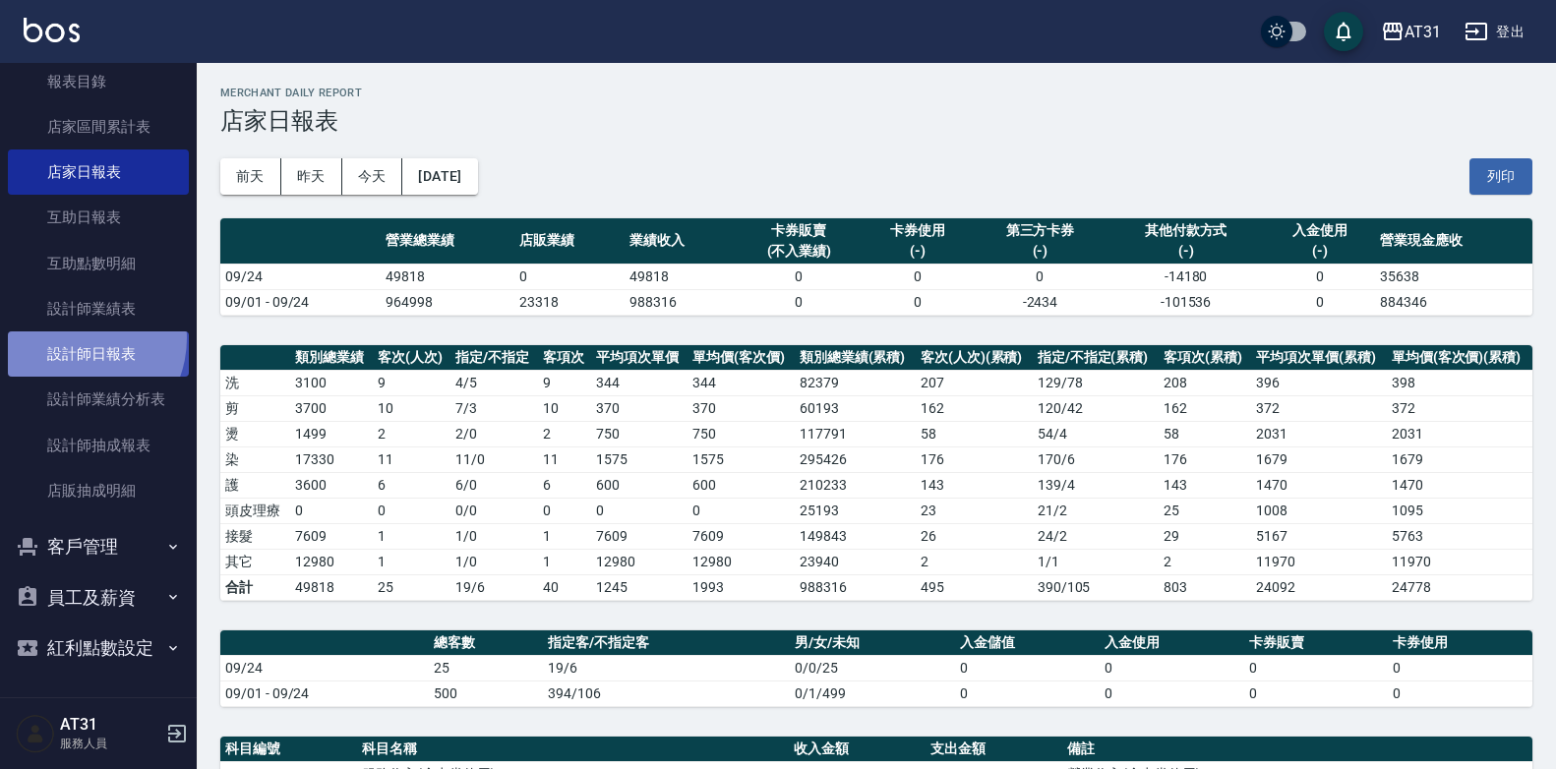
click at [74, 338] on link "設計師日報表" at bounding box center [98, 354] width 181 height 45
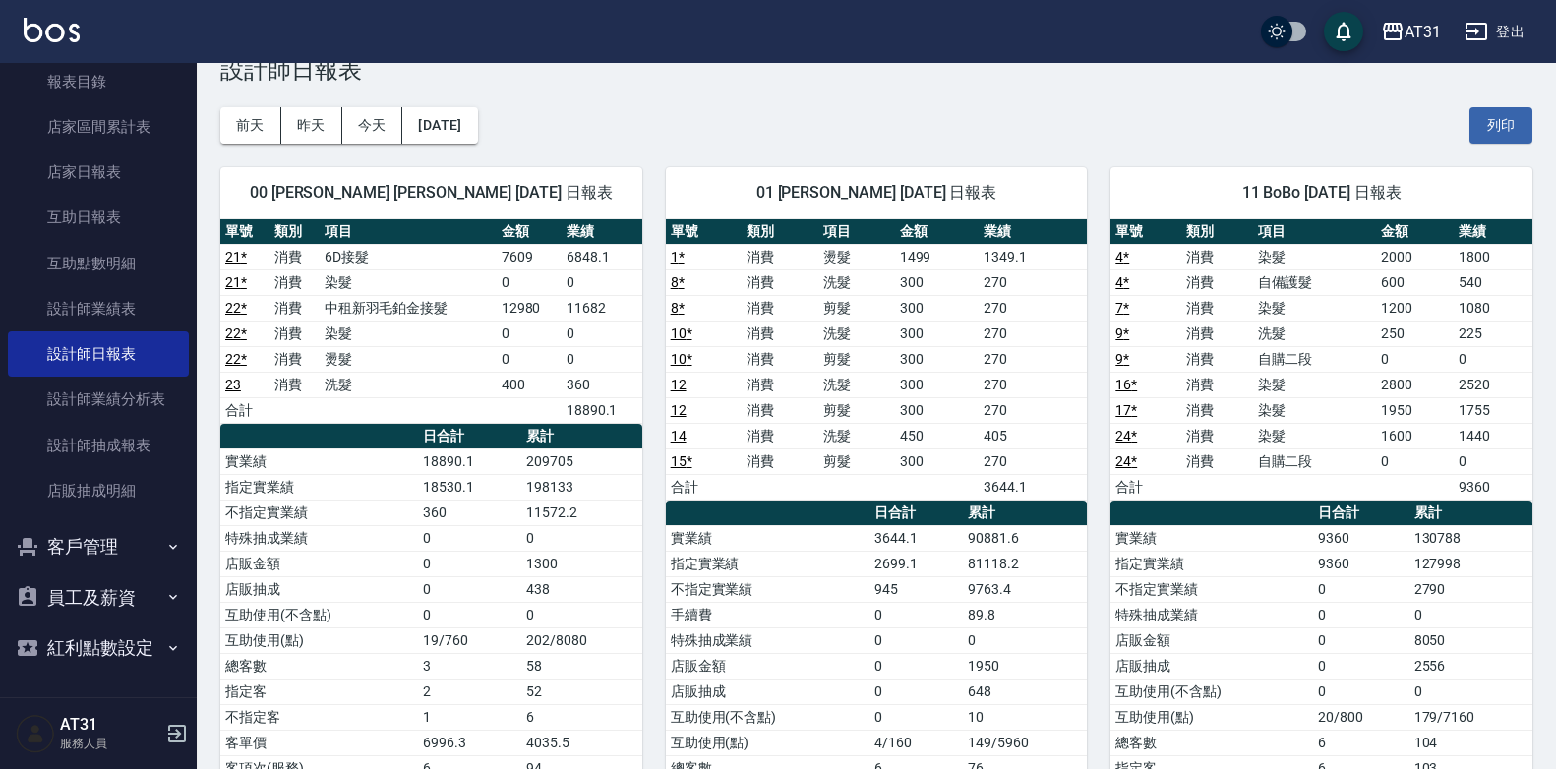
scroll to position [98, 0]
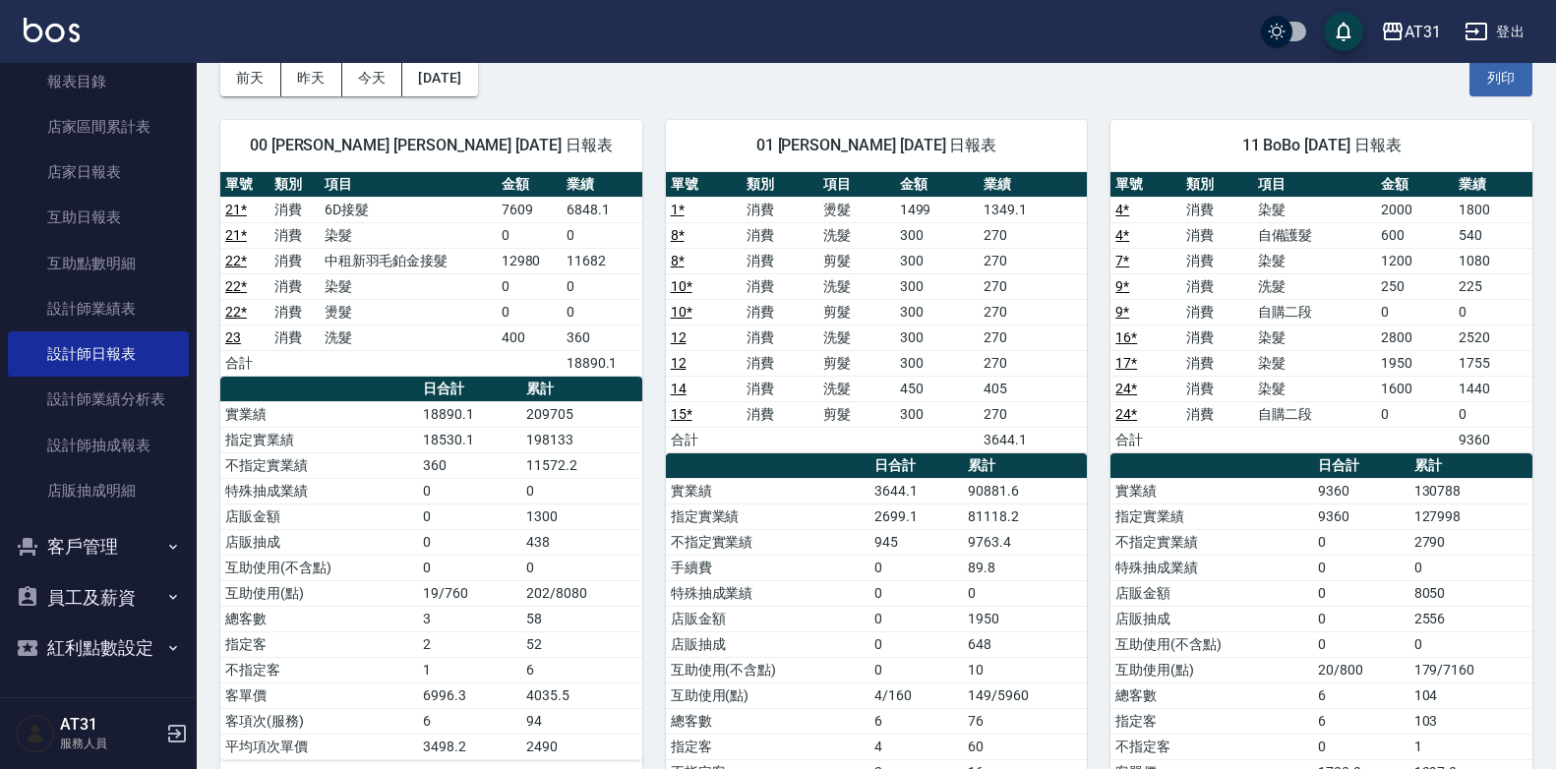
drag, startPoint x: 745, startPoint y: 326, endPoint x: 657, endPoint y: 337, distance: 88.3
click at [657, 337] on div "01 [PERSON_NAME] [DATE] 日報表 單號 類別 項目 金額 業績 1 * 消費 燙髮 1499 1349.1 8 * 消費 洗髮 300 …" at bounding box center [865, 491] width 446 height 790
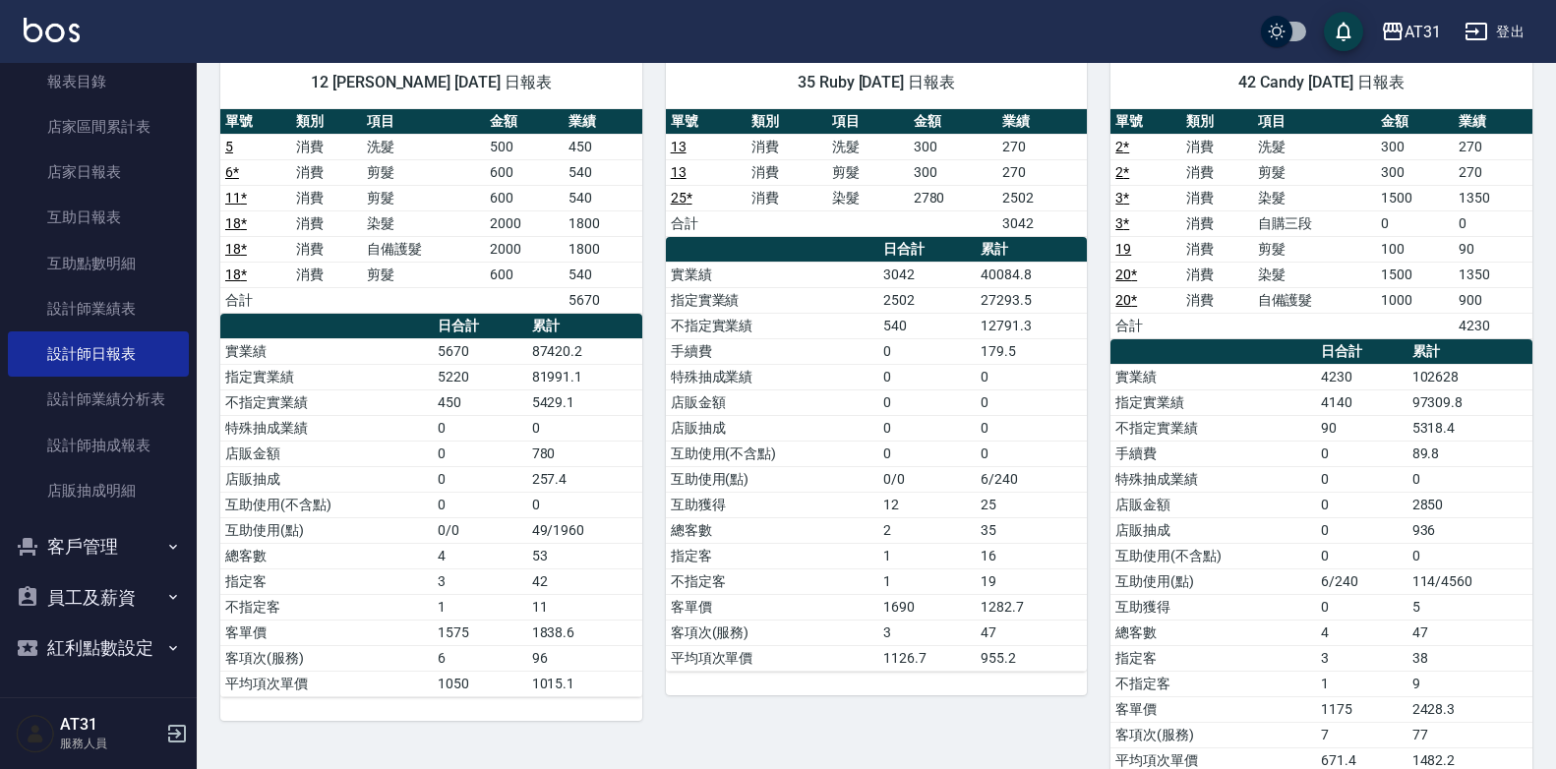
scroll to position [1003, 0]
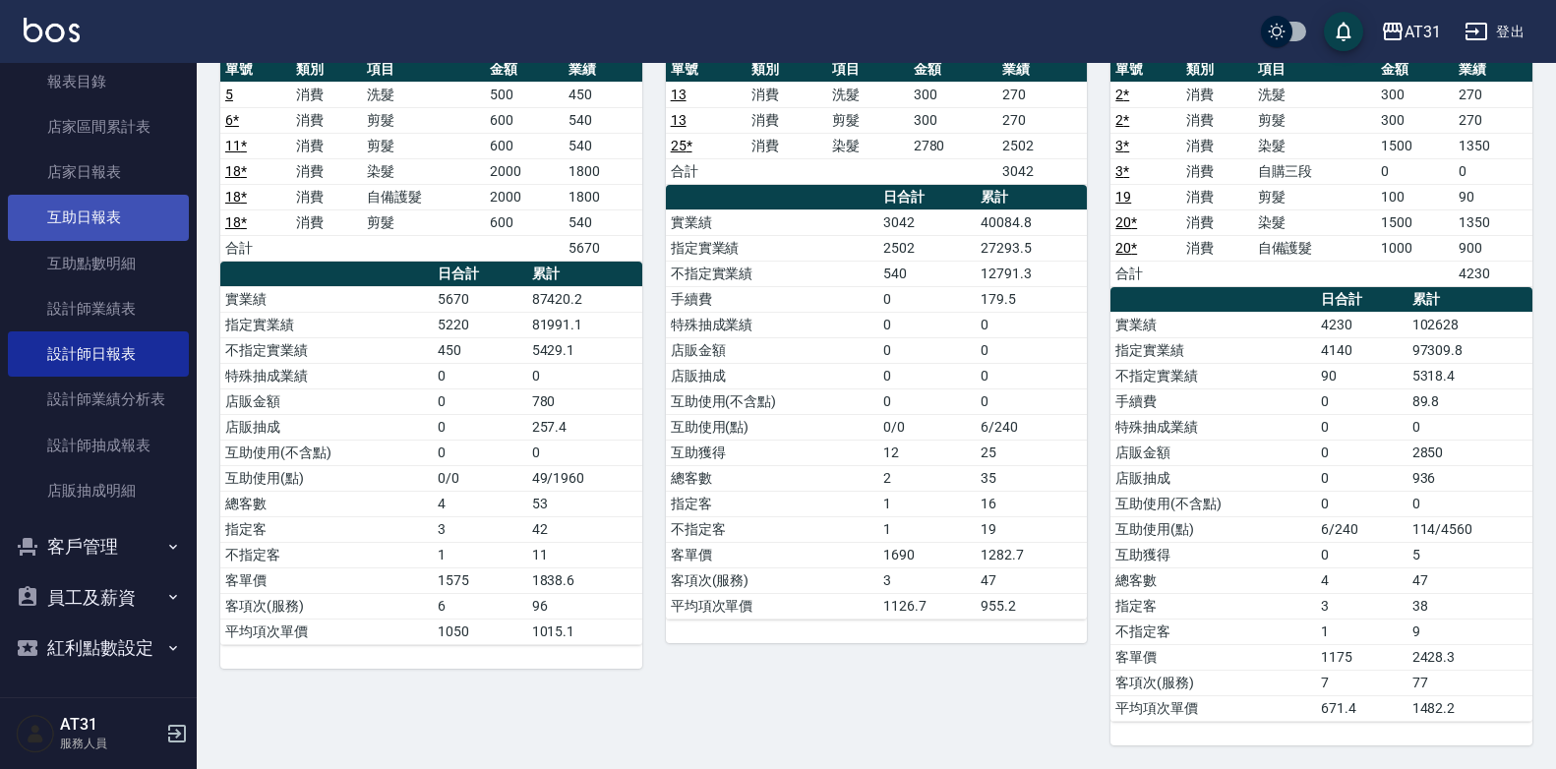
click at [130, 219] on link "互助日報表" at bounding box center [98, 217] width 181 height 45
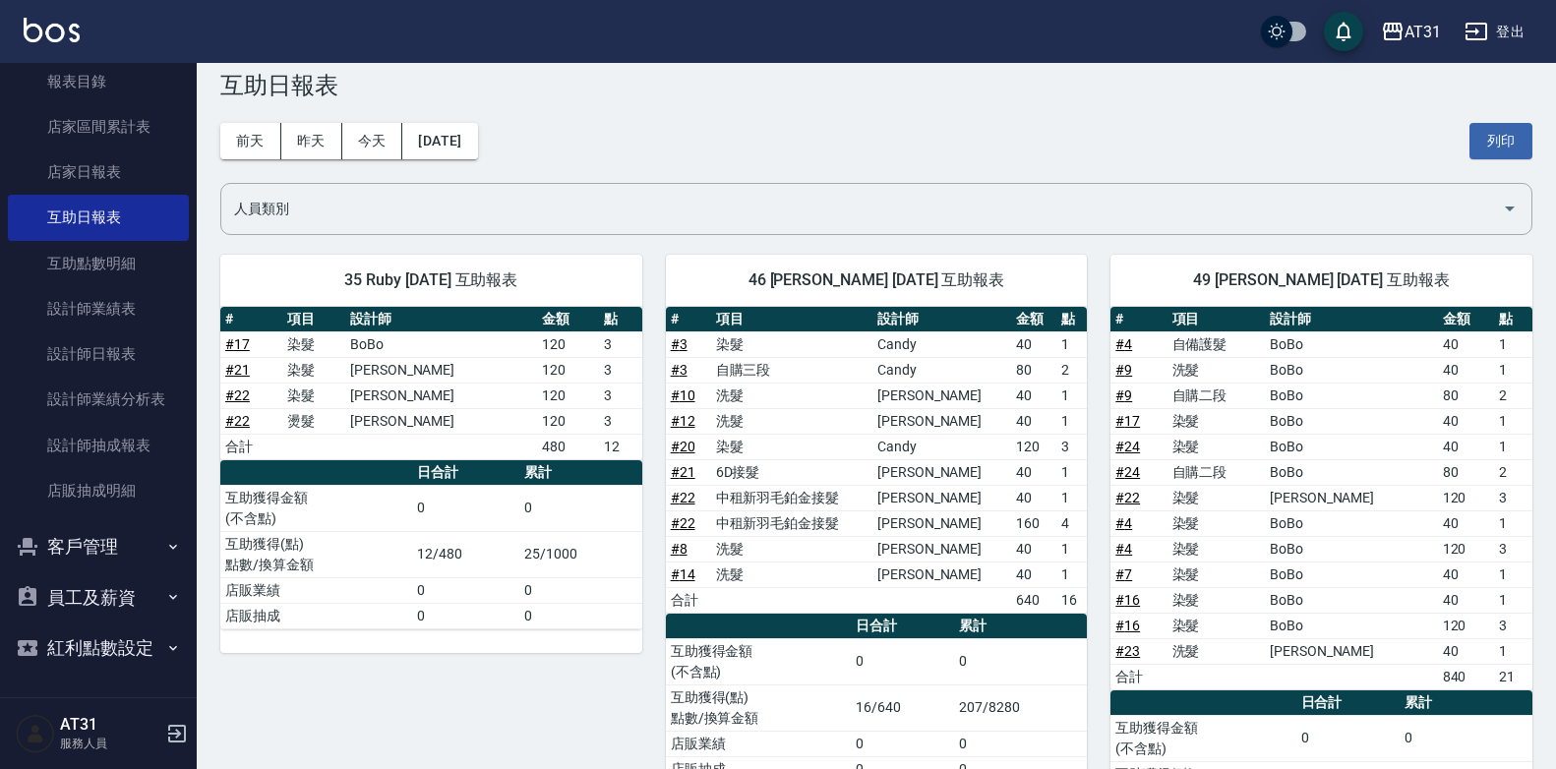
scroll to position [98, 0]
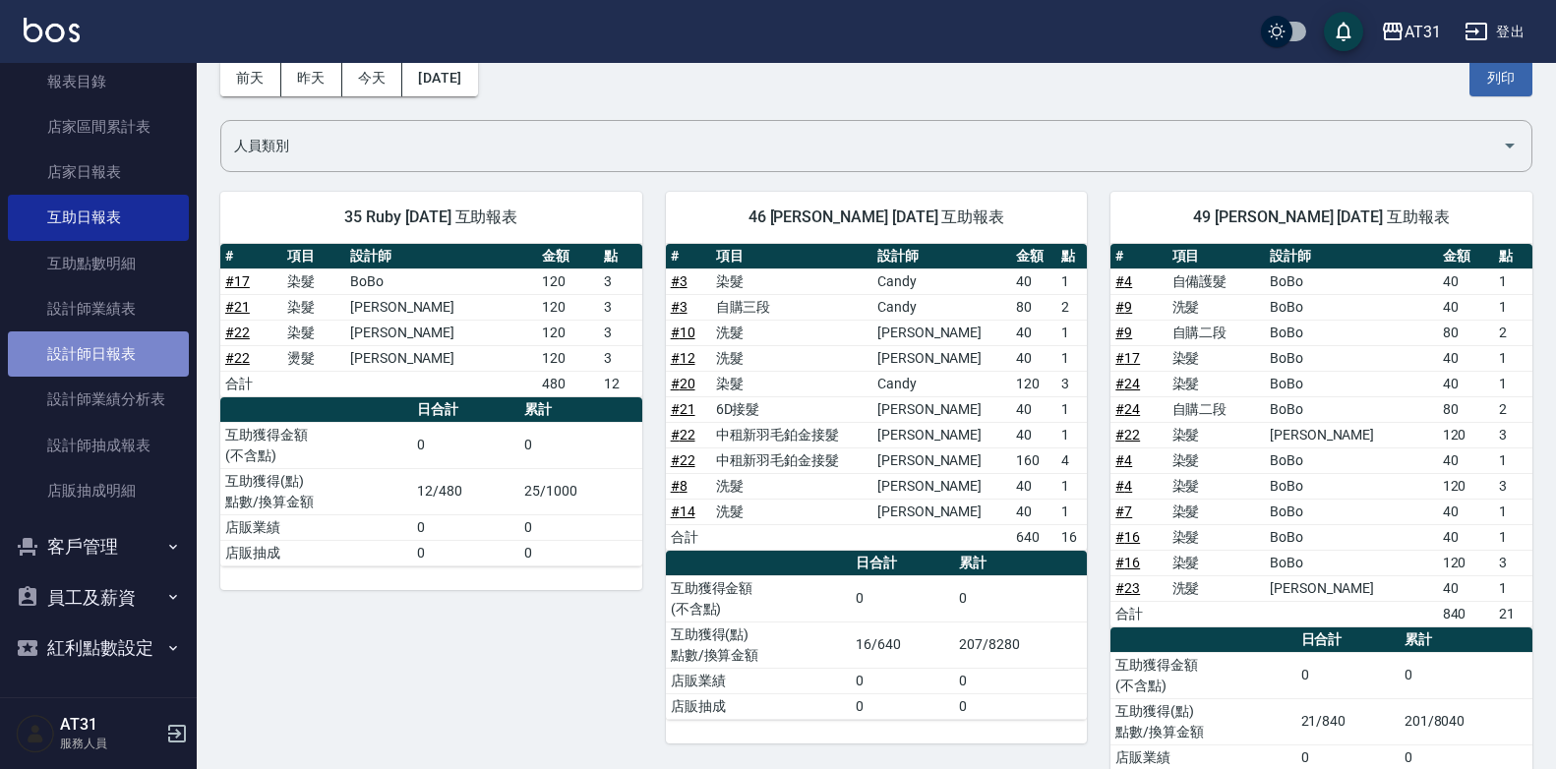
click at [100, 344] on link "設計師日報表" at bounding box center [98, 354] width 181 height 45
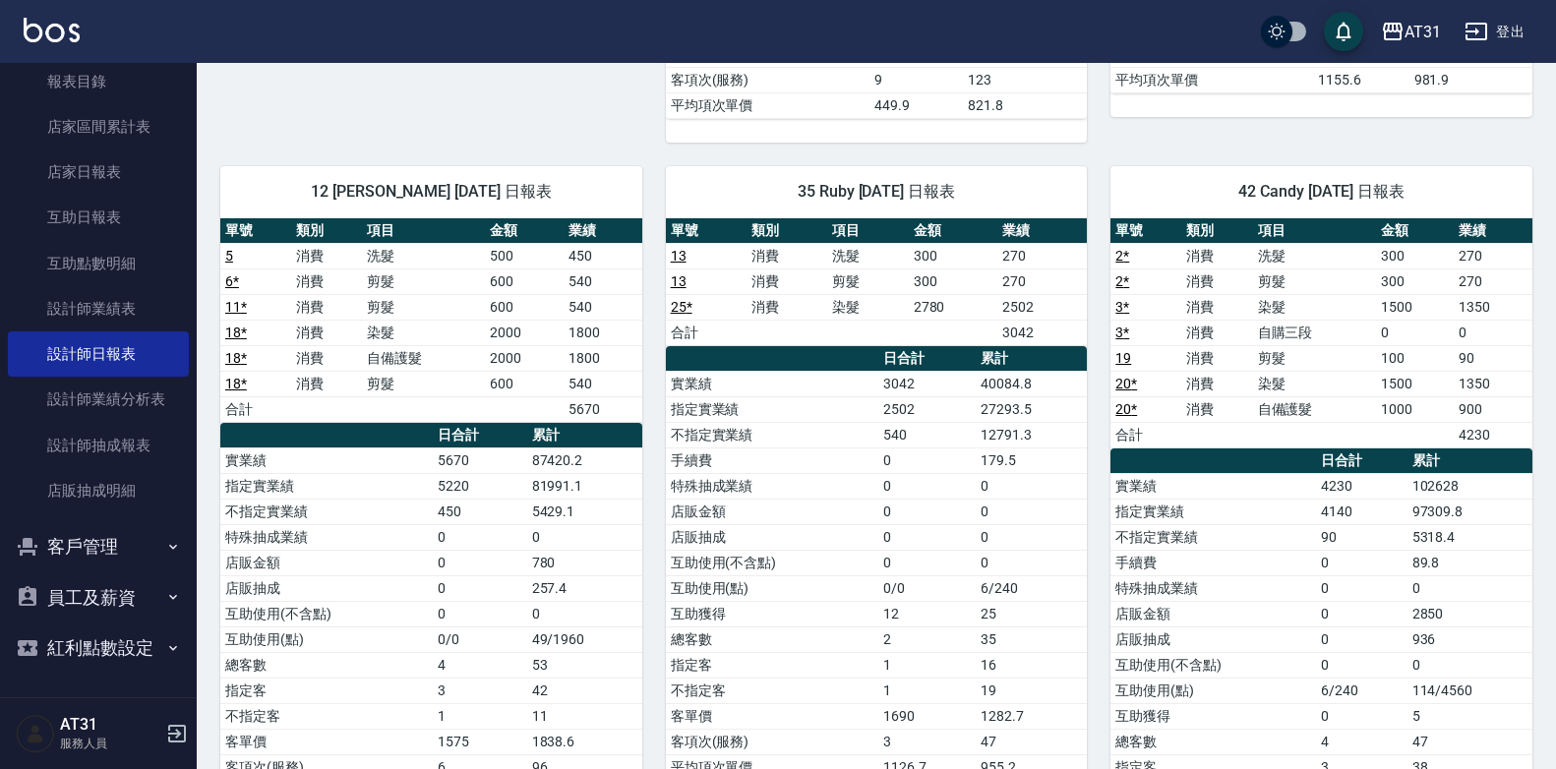
scroll to position [885, 0]
